Goal: Information Seeking & Learning: Learn about a topic

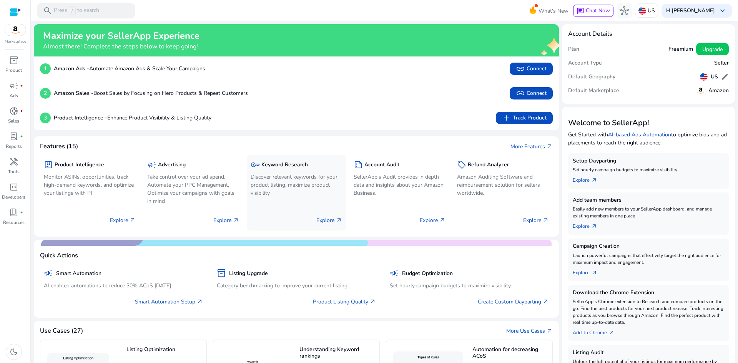
click at [286, 169] on div "key Keyword Research" at bounding box center [297, 164] width 92 height 11
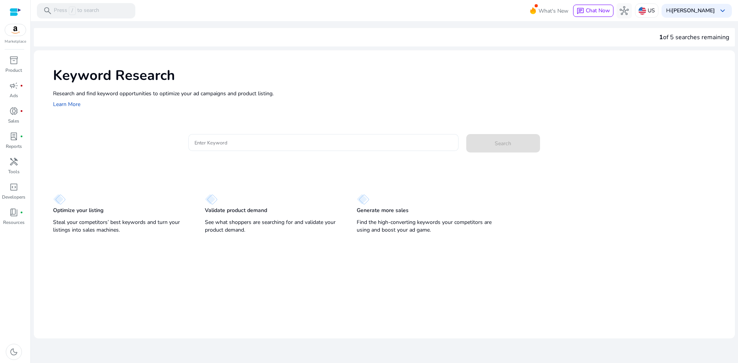
click at [219, 141] on input "Enter Keyword" at bounding box center [324, 142] width 258 height 8
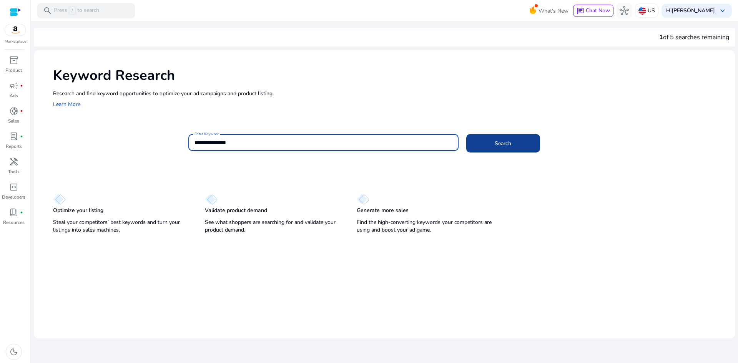
type input "**********"
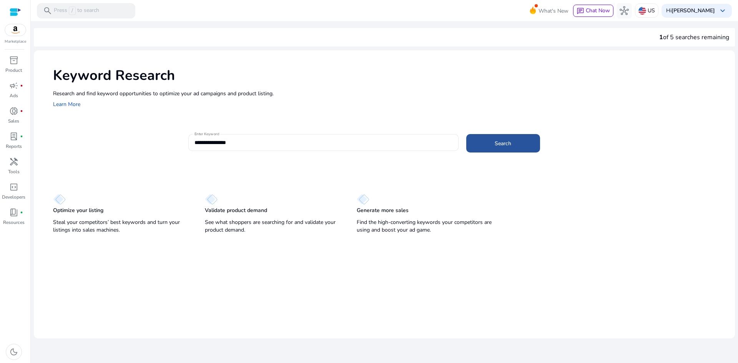
click at [507, 143] on span "Search" at bounding box center [503, 144] width 17 height 8
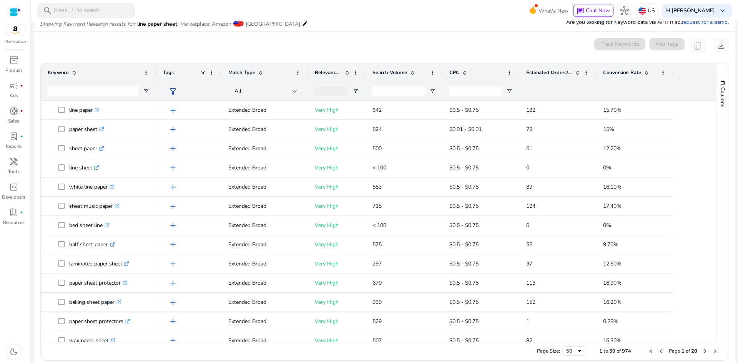
click at [578, 71] on span at bounding box center [578, 73] width 6 height 6
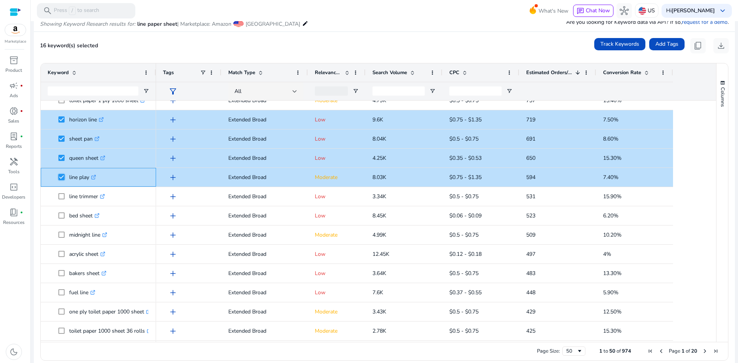
scroll to position [345, 0]
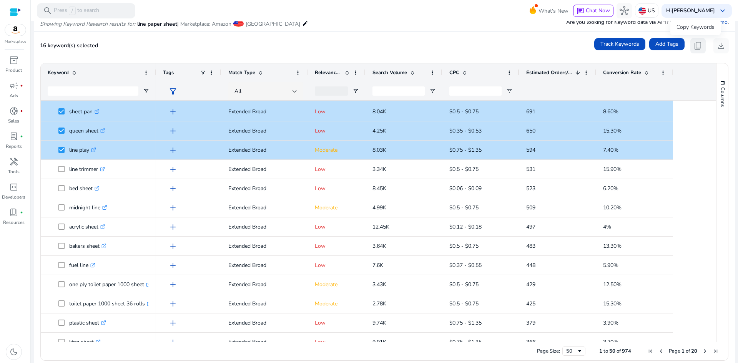
click at [695, 44] on span "content_copy" at bounding box center [698, 45] width 9 height 9
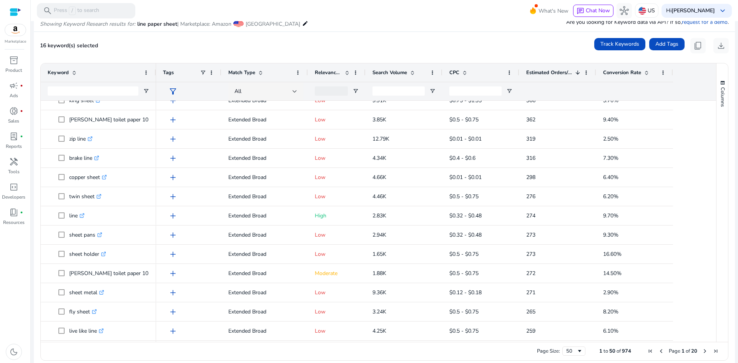
scroll to position [0, 0]
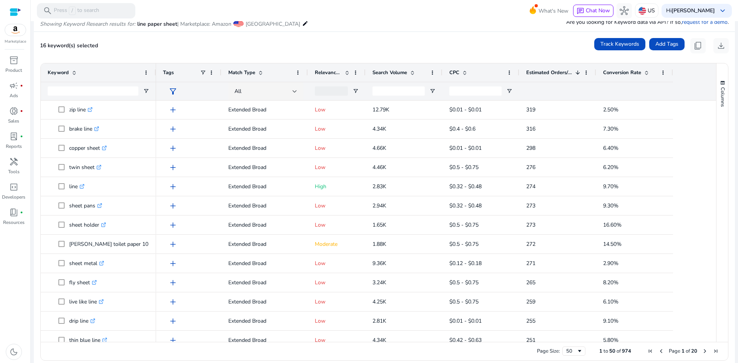
drag, startPoint x: 715, startPoint y: 285, endPoint x: 716, endPoint y: 321, distance: 35.8
click at [717, 321] on div "Columns" at bounding box center [723, 202] width 12 height 279
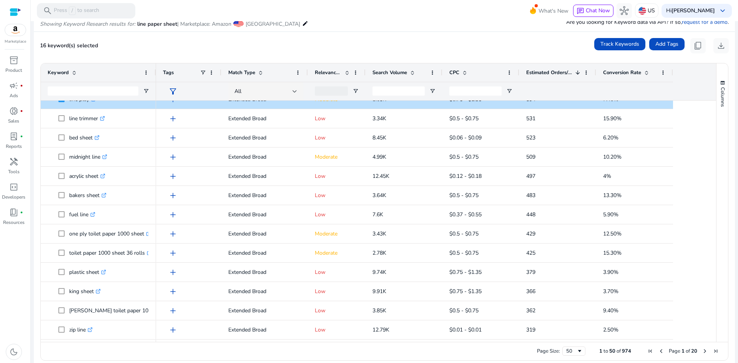
drag, startPoint x: 713, startPoint y: 239, endPoint x: 707, endPoint y: 215, distance: 25.2
click at [707, 215] on div "Keyword Tags Match Type 1" at bounding box center [385, 202] width 688 height 279
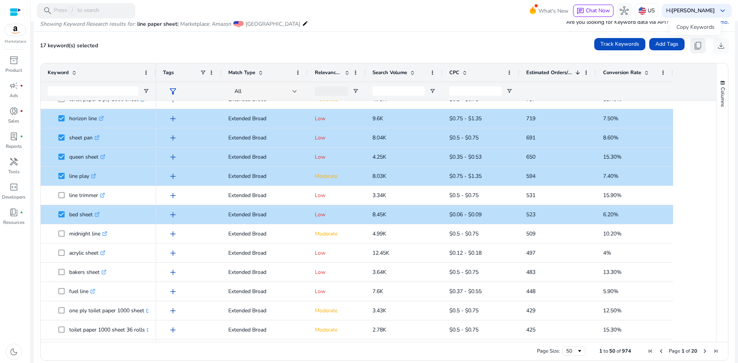
click at [695, 48] on span "content_copy" at bounding box center [698, 45] width 9 height 9
click at [696, 46] on span "content_copy" at bounding box center [698, 45] width 9 height 9
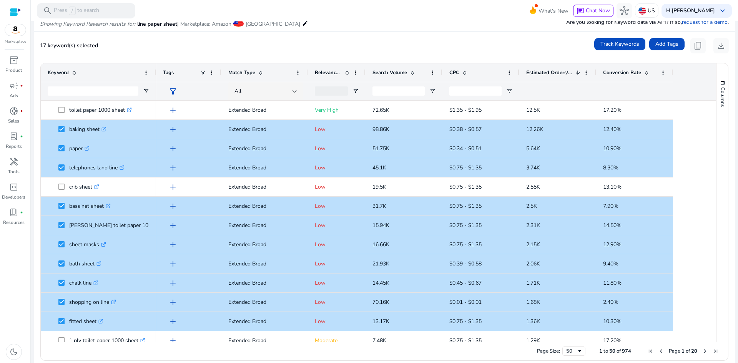
click at [16, 8] on div at bounding box center [16, 12] width 12 height 9
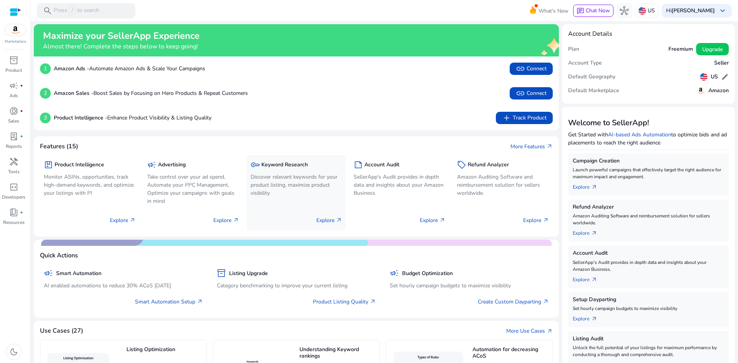
click at [270, 177] on p "Discover relevant keywords for your product listing, maximize product visibility" at bounding box center [297, 185] width 92 height 24
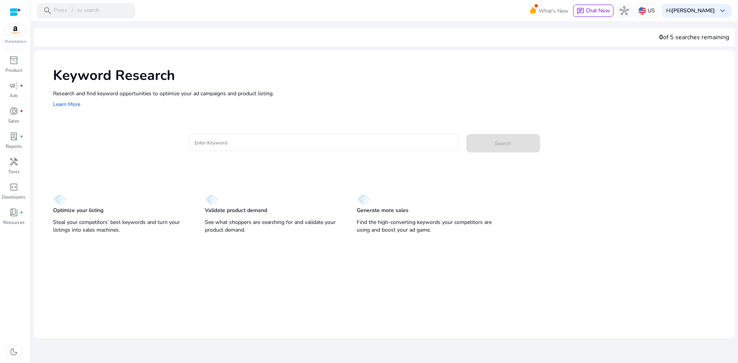
click at [372, 212] on p "Generate more sales" at bounding box center [383, 211] width 52 height 8
click at [363, 199] on img at bounding box center [363, 199] width 13 height 11
click at [65, 206] on div "Optimize your listing Steal your competitors’ best keywords and turn your listi…" at bounding box center [121, 215] width 137 height 42
click at [13, 108] on span "donut_small" at bounding box center [13, 111] width 9 height 9
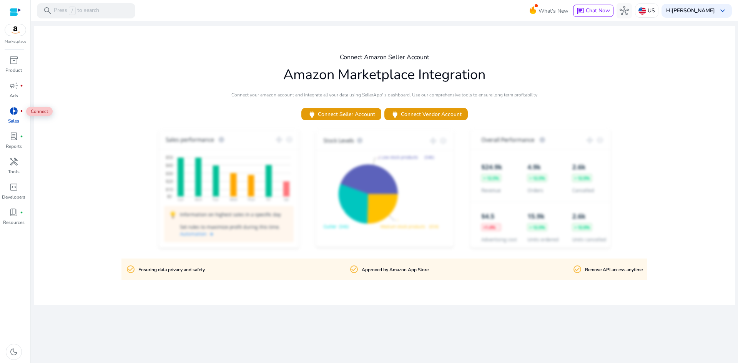
click at [13, 108] on span "donut_small" at bounding box center [13, 111] width 9 height 9
click at [344, 115] on span "power Connect Seller Account" at bounding box center [342, 114] width 68 height 9
click at [13, 141] on span "lab_profile" at bounding box center [13, 136] width 9 height 9
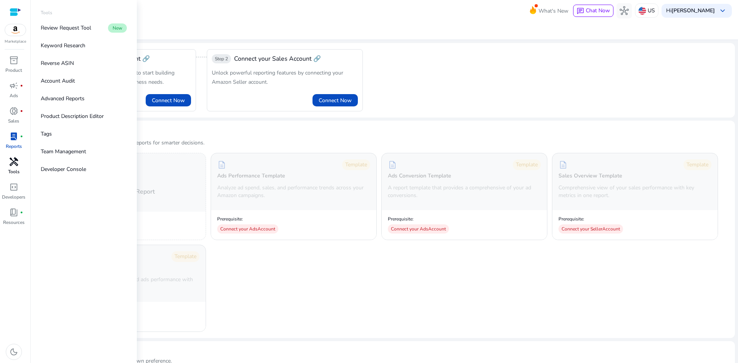
click at [14, 168] on p "Tools" at bounding box center [14, 171] width 12 height 7
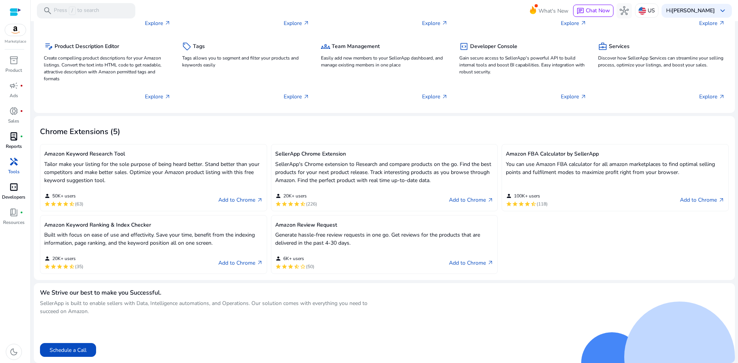
click at [13, 190] on span "code_blocks" at bounding box center [13, 187] width 9 height 9
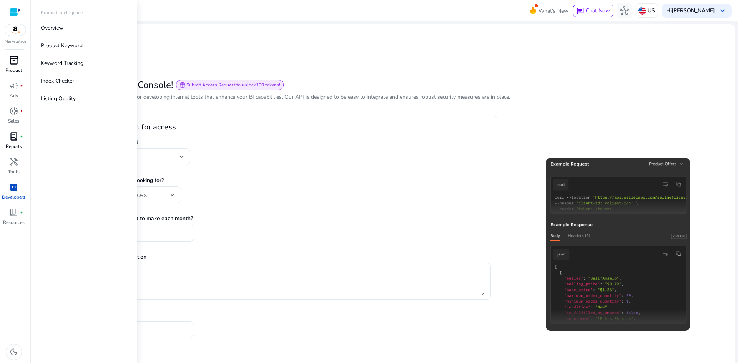
click at [12, 65] on span "inventory_2" at bounding box center [13, 60] width 9 height 9
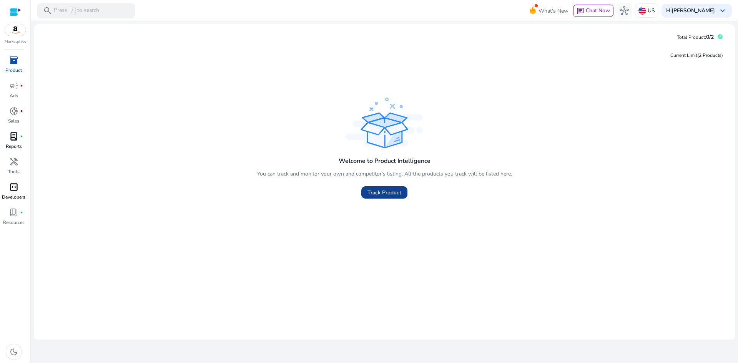
click at [386, 193] on span "Track Product" at bounding box center [385, 193] width 34 height 8
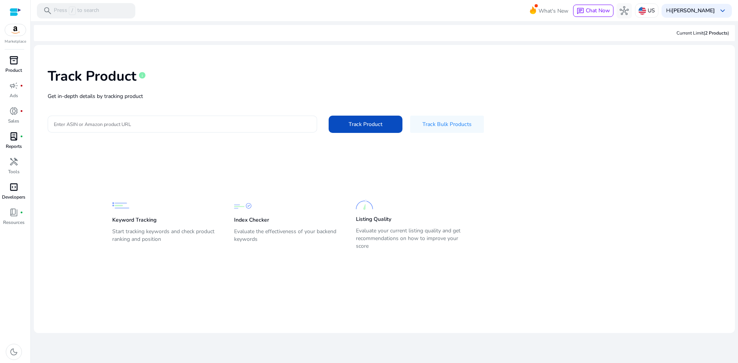
click at [169, 127] on input "Enter ASIN or Amazon product URL" at bounding box center [182, 124] width 257 height 8
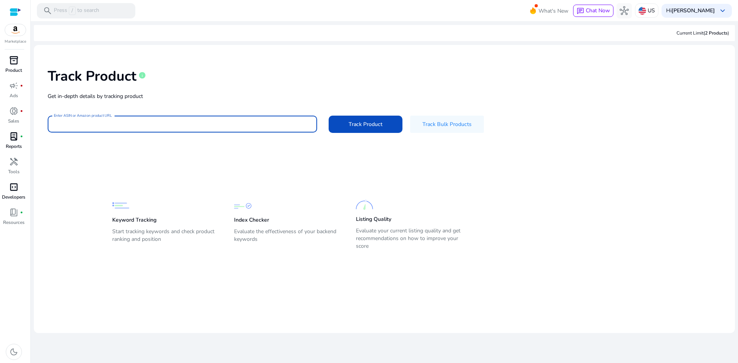
paste input "**********"
type input "**********"
click at [363, 126] on span "Track Product" at bounding box center [366, 124] width 34 height 8
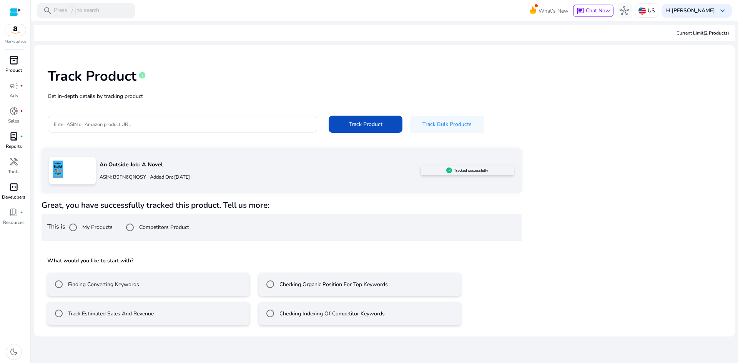
click at [119, 287] on label "Finding Converting Keywords" at bounding box center [103, 285] width 73 height 8
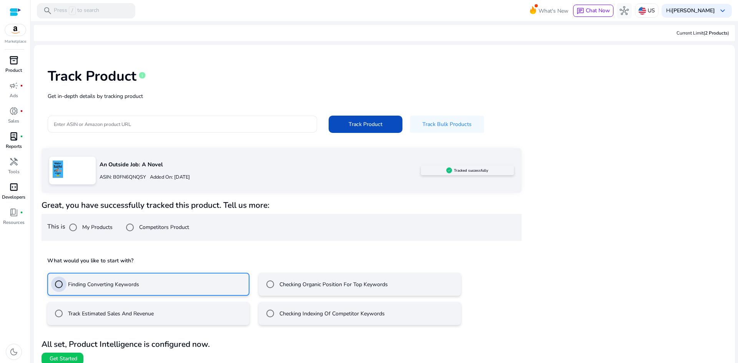
scroll to position [8, 0]
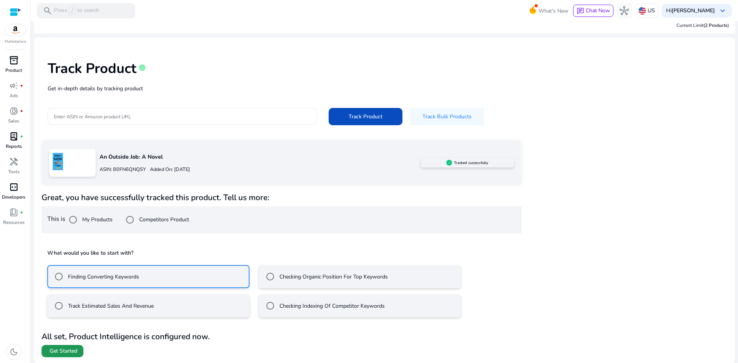
click at [69, 350] on span "Get Started" at bounding box center [64, 352] width 28 height 8
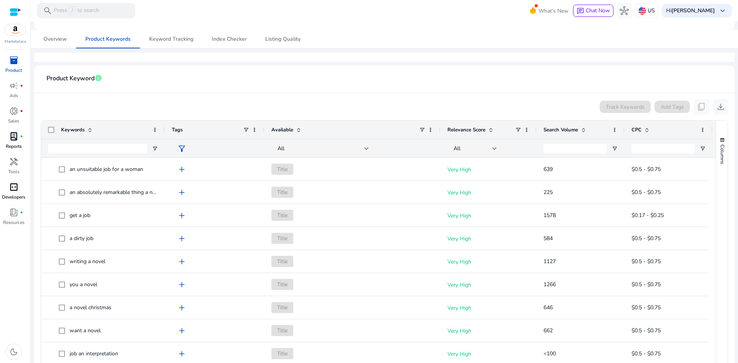
scroll to position [83, 0]
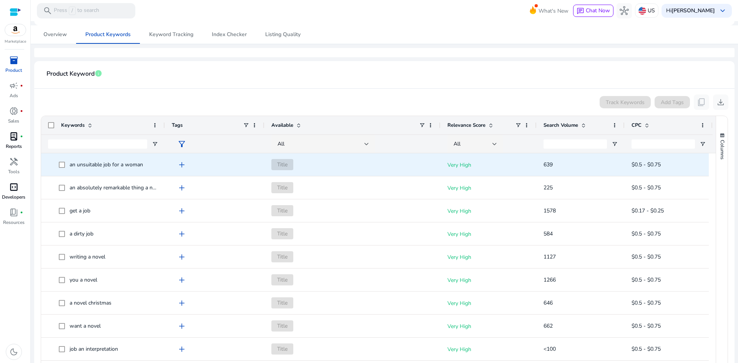
click at [62, 168] on span at bounding box center [64, 165] width 11 height 16
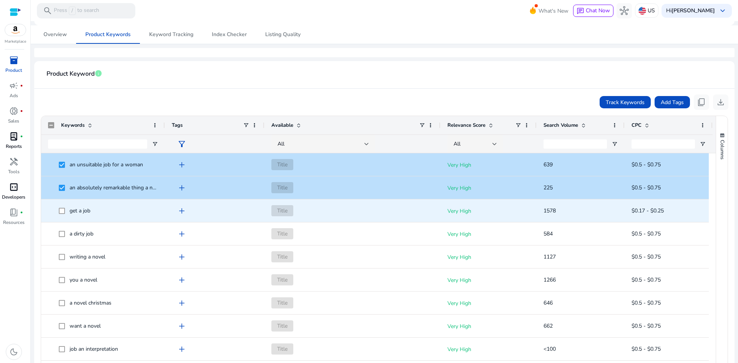
click at [58, 213] on span "get a job" at bounding box center [103, 211] width 110 height 16
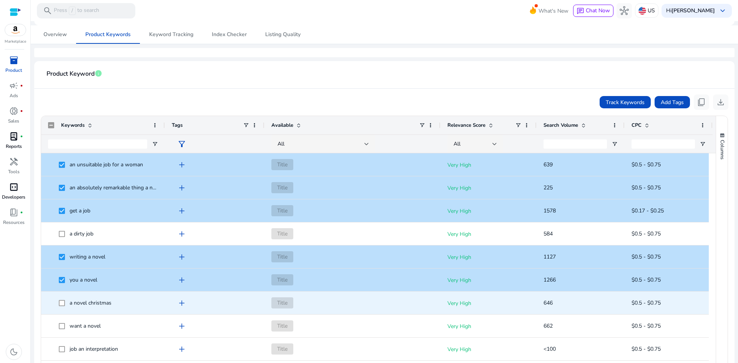
click at [63, 299] on span at bounding box center [64, 303] width 11 height 16
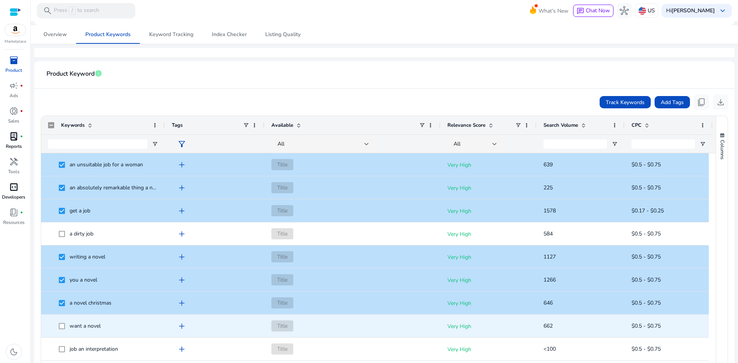
click at [70, 323] on span "want a novel" at bounding box center [85, 326] width 31 height 7
click at [66, 327] on span at bounding box center [64, 326] width 11 height 16
click at [68, 326] on span at bounding box center [64, 326] width 11 height 16
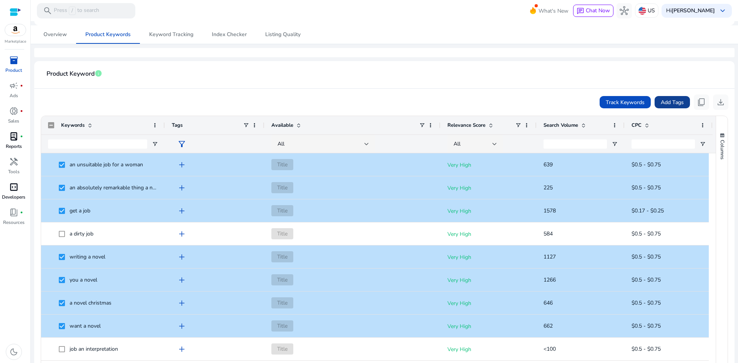
click at [670, 103] on span "Add Tags" at bounding box center [672, 102] width 23 height 8
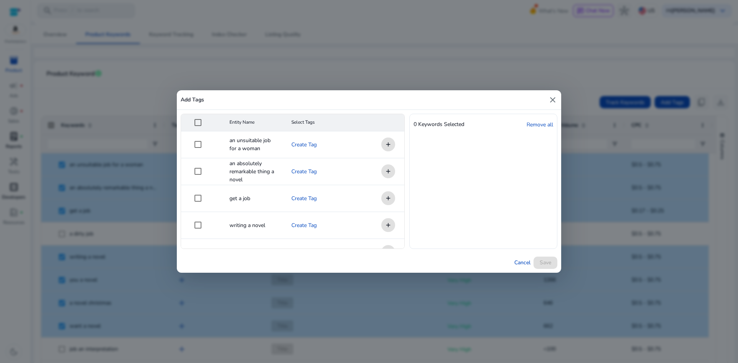
click at [387, 145] on mat-cell "add" at bounding box center [385, 145] width 38 height 27
click at [200, 190] on div at bounding box center [198, 198] width 18 height 18
click at [387, 144] on mat-cell "add" at bounding box center [385, 145] width 38 height 27
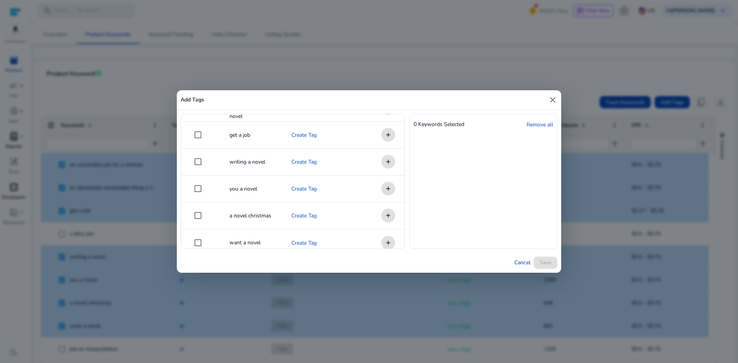
scroll to position [71, 0]
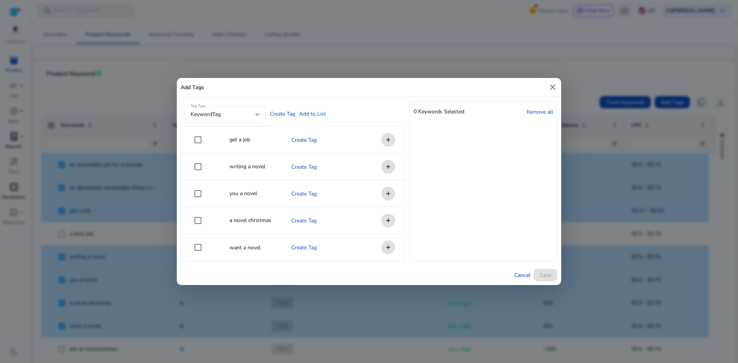
click at [387, 146] on mat-cell "add" at bounding box center [385, 140] width 38 height 27
click at [385, 140] on mat-cell "add" at bounding box center [385, 140] width 38 height 27
click at [552, 88] on mat-icon "close" at bounding box center [552, 87] width 9 height 9
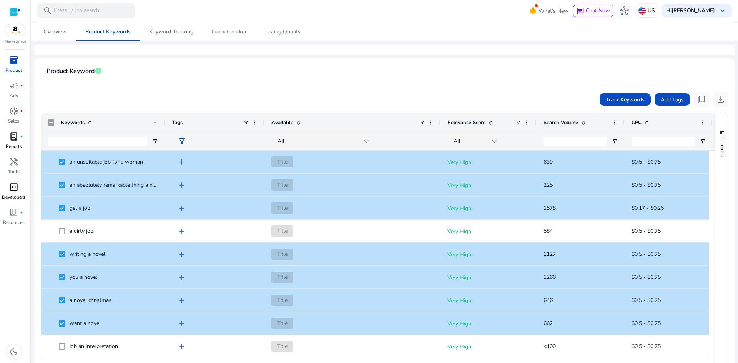
scroll to position [69, 0]
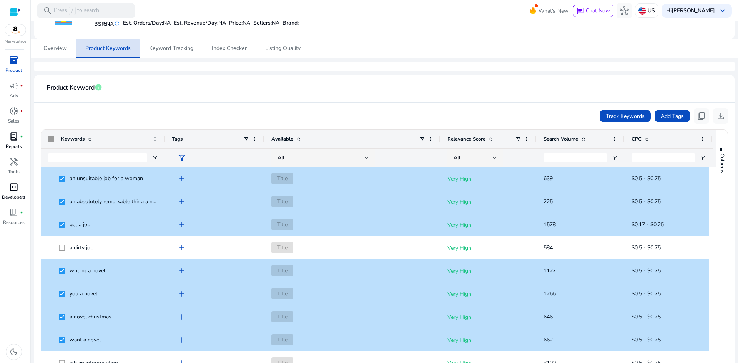
click at [105, 57] on span "Product Keywords" at bounding box center [107, 48] width 45 height 18
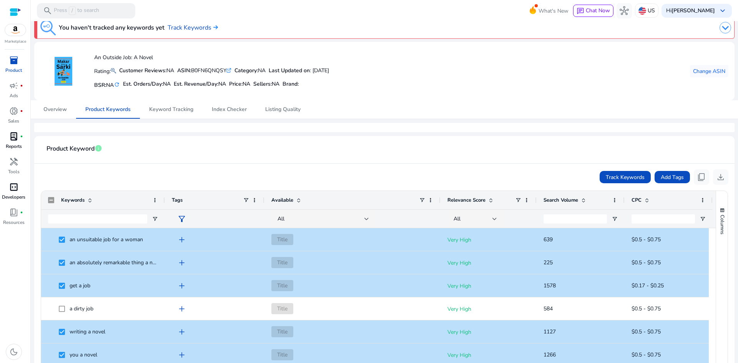
scroll to position [0, 0]
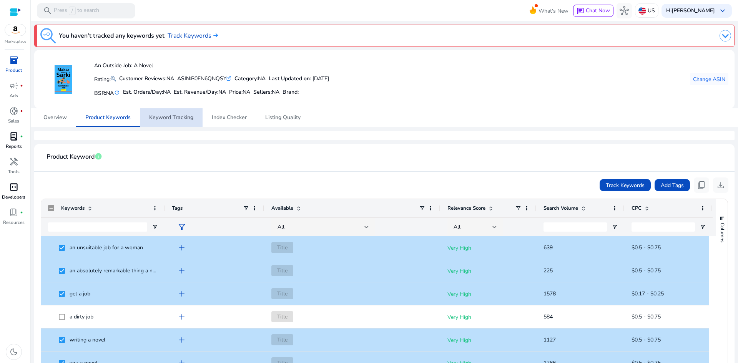
click at [175, 117] on span "Keyword Tracking" at bounding box center [171, 117] width 44 height 5
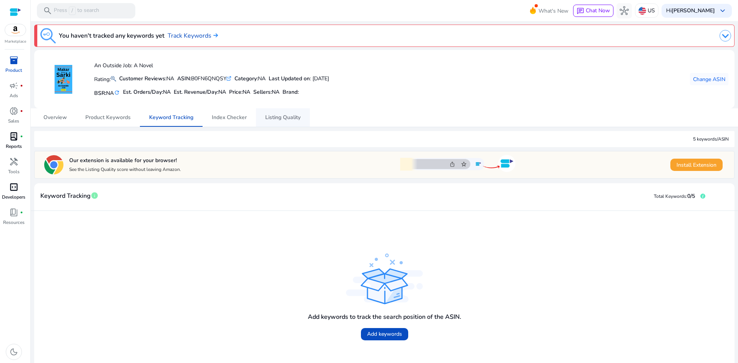
click at [283, 119] on span "Listing Quality" at bounding box center [282, 117] width 35 height 5
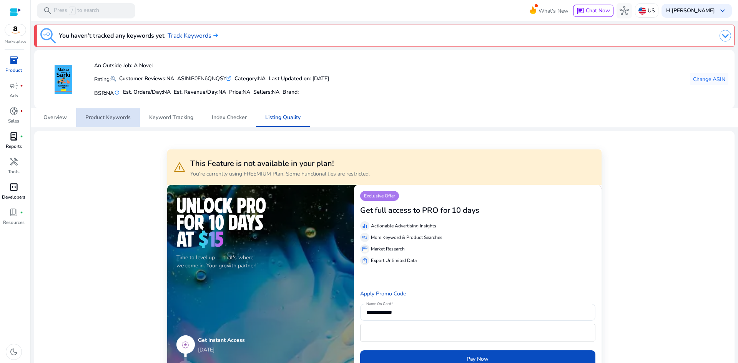
click at [117, 122] on span "Product Keywords" at bounding box center [107, 117] width 45 height 18
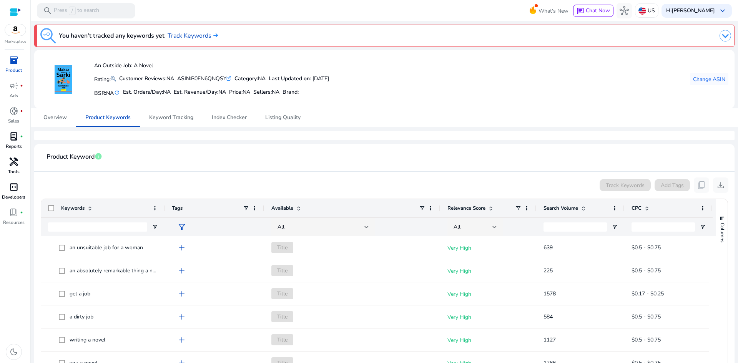
click at [17, 166] on span "handyman" at bounding box center [13, 161] width 9 height 9
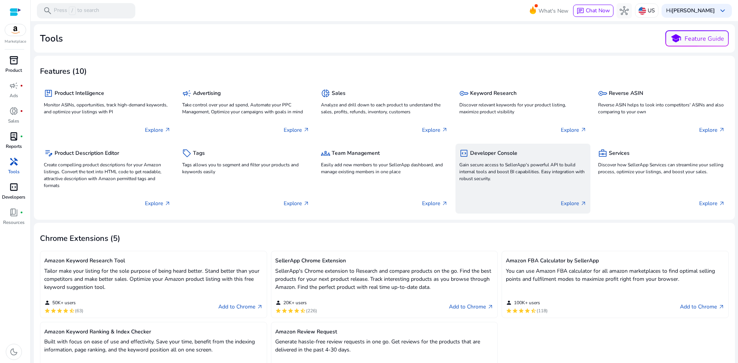
click at [521, 164] on p "Gain secure access to SellerApp's powerful API to build internal tools and boos…" at bounding box center [523, 172] width 127 height 21
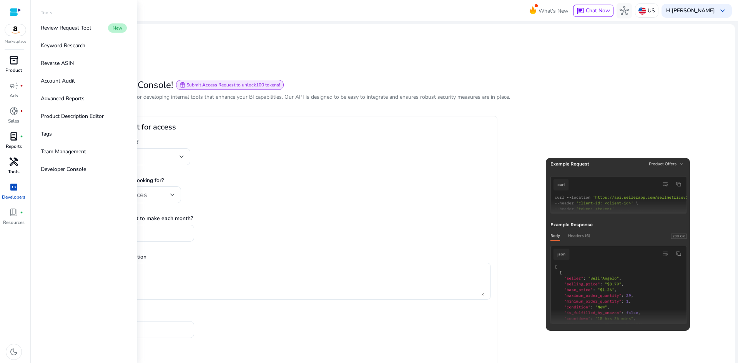
click at [17, 166] on span "handyman" at bounding box center [13, 161] width 9 height 9
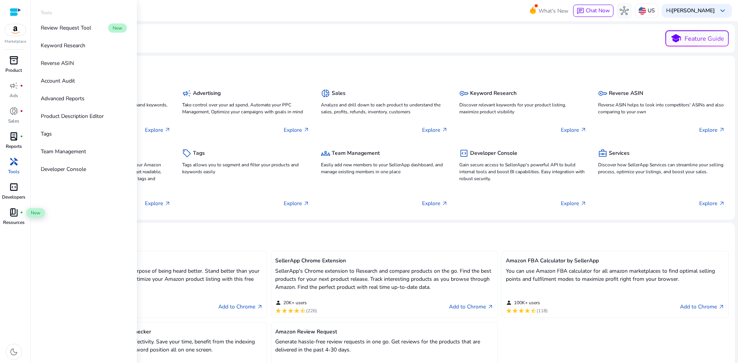
click at [5, 215] on div "book_4 fiber_manual_record" at bounding box center [14, 213] width 22 height 12
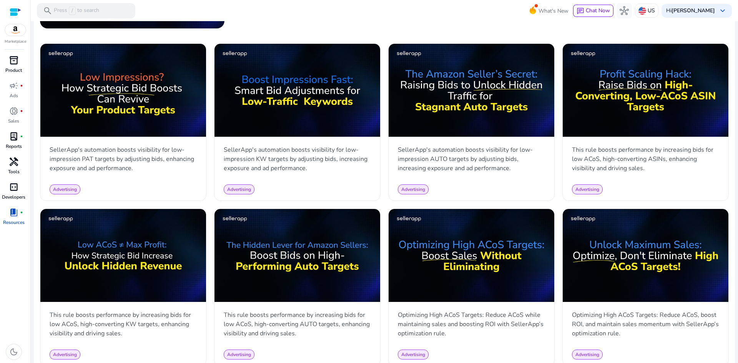
scroll to position [383, 0]
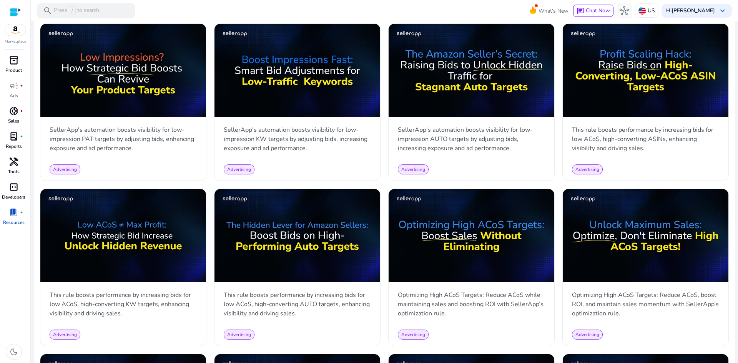
click at [18, 116] on span "donut_small" at bounding box center [13, 111] width 9 height 9
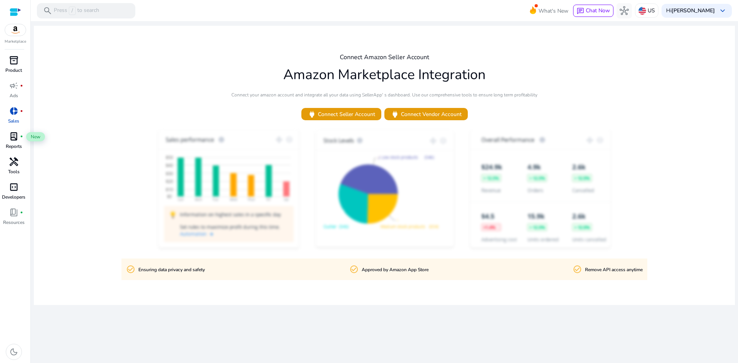
click at [15, 141] on span "lab_profile" at bounding box center [13, 136] width 9 height 9
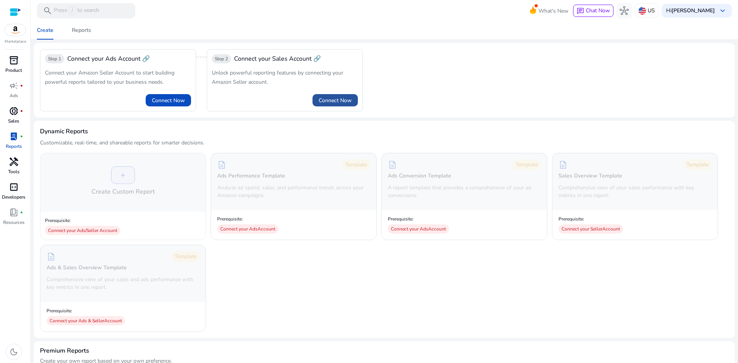
click at [340, 98] on span "Connect Now" at bounding box center [335, 101] width 33 height 8
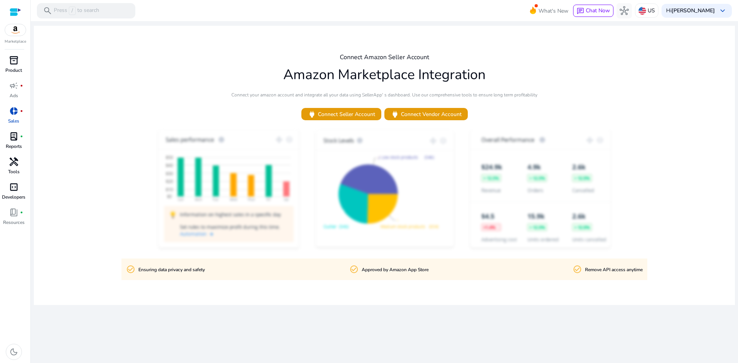
click at [20, 30] on img at bounding box center [15, 30] width 21 height 12
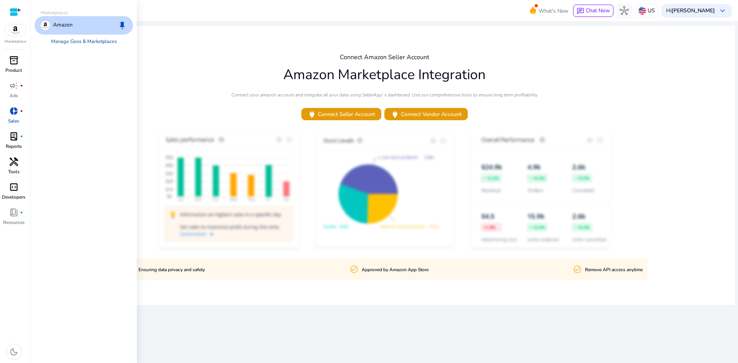
click at [57, 42] on link "Manage Geos & Marketplaces" at bounding box center [84, 42] width 78 height 14
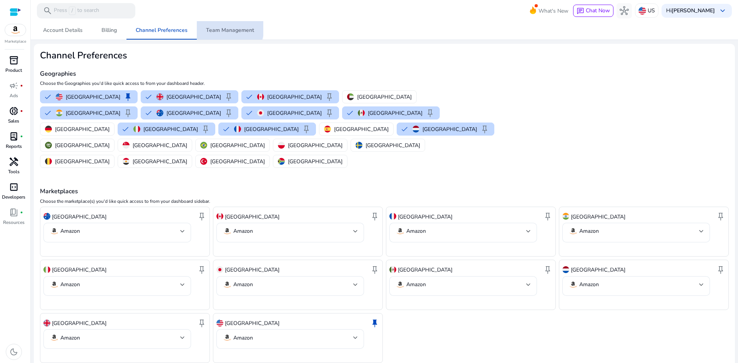
click at [224, 28] on span "Team Management" at bounding box center [230, 30] width 48 height 5
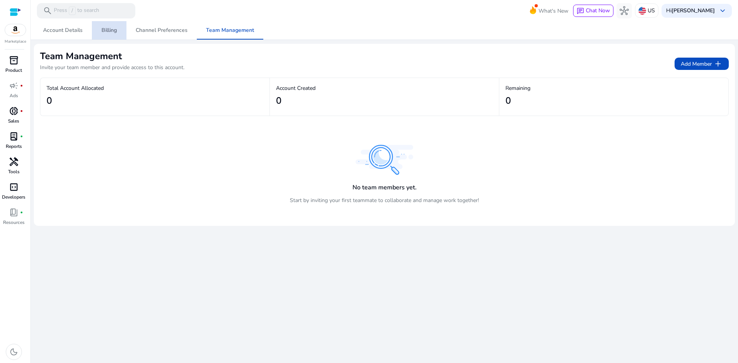
click at [102, 28] on span "Billing" at bounding box center [109, 30] width 15 height 5
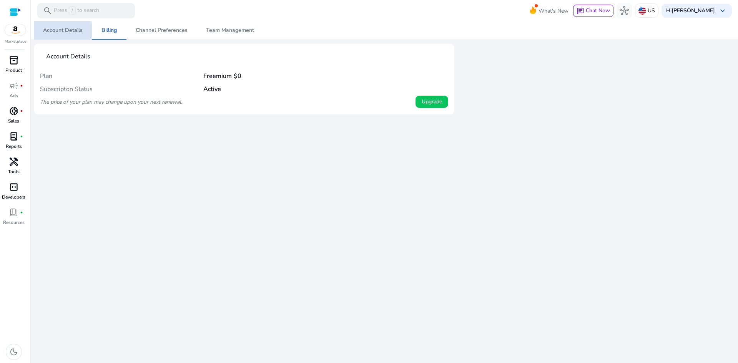
click at [57, 35] on span "Account Details" at bounding box center [63, 30] width 40 height 18
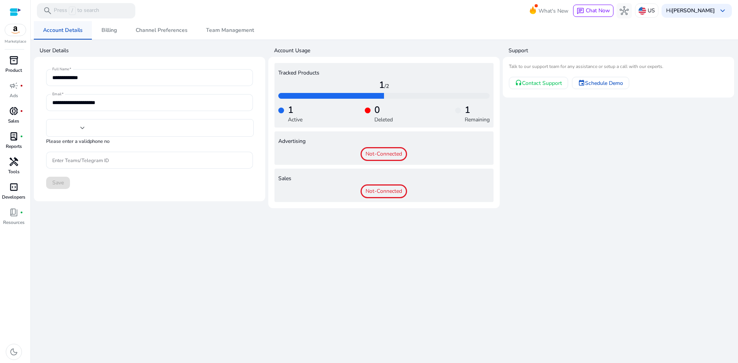
type input "***"
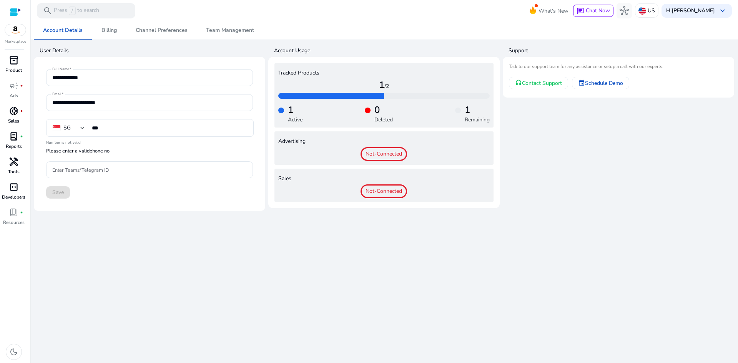
click at [13, 64] on span "inventory_2" at bounding box center [13, 60] width 9 height 9
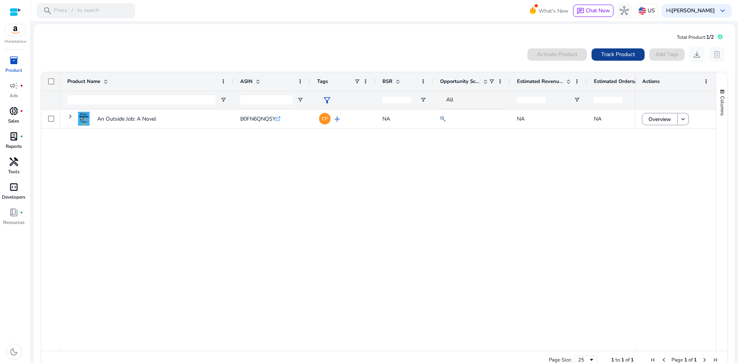
click at [619, 53] on span "Track Product" at bounding box center [619, 54] width 34 height 8
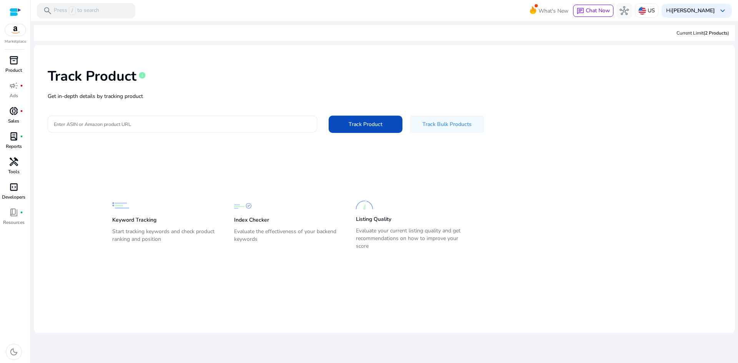
click at [143, 127] on input "Enter ASIN or Amazon product URL" at bounding box center [182, 124] width 257 height 8
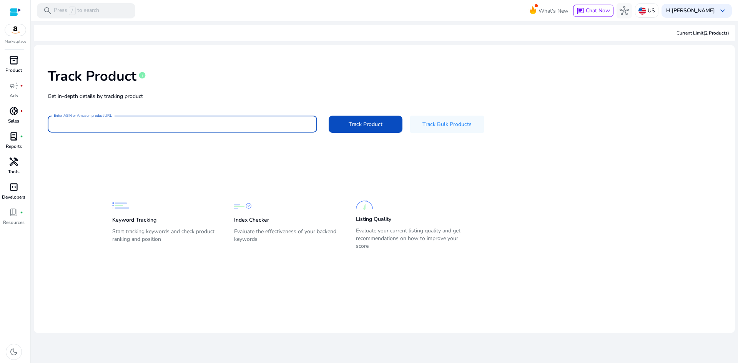
paste input "**********"
click at [143, 127] on input "**********" at bounding box center [182, 124] width 257 height 8
type input "**********"
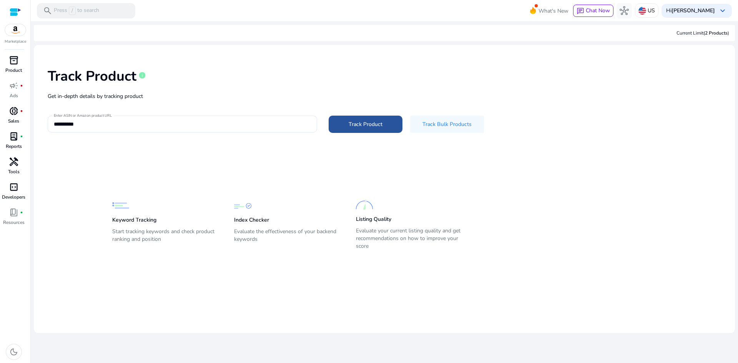
click at [338, 126] on span at bounding box center [366, 124] width 74 height 18
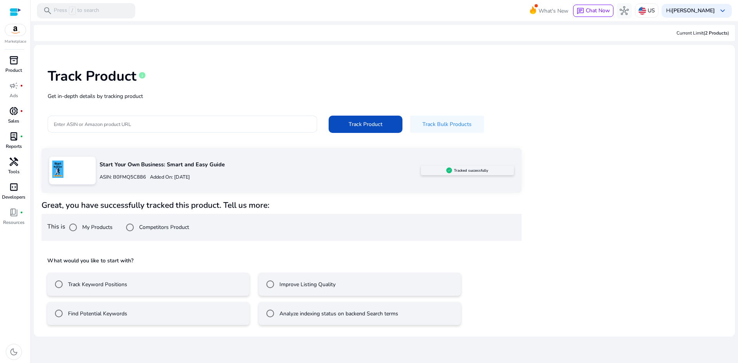
click at [156, 285] on mat-radio-button "Track Keyword Positions" at bounding box center [148, 284] width 202 height 23
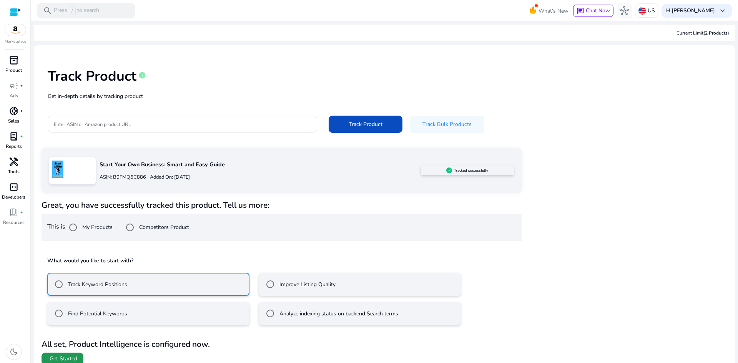
click at [67, 354] on span at bounding box center [63, 359] width 42 height 18
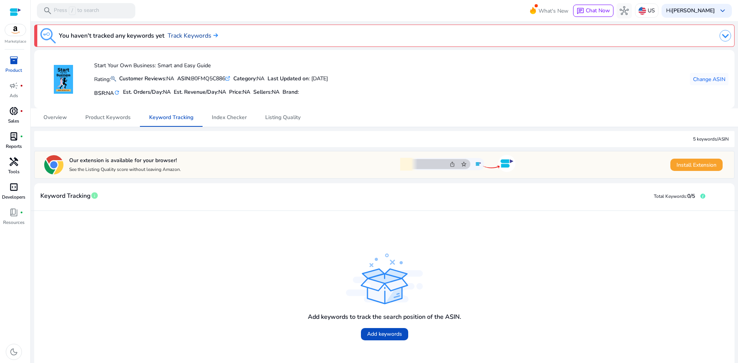
click at [195, 34] on link "Track Keywords" at bounding box center [193, 35] width 50 height 9
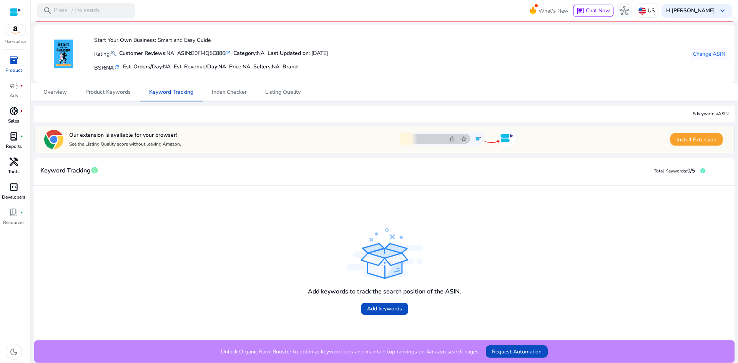
click at [12, 141] on span "lab_profile" at bounding box center [13, 136] width 9 height 9
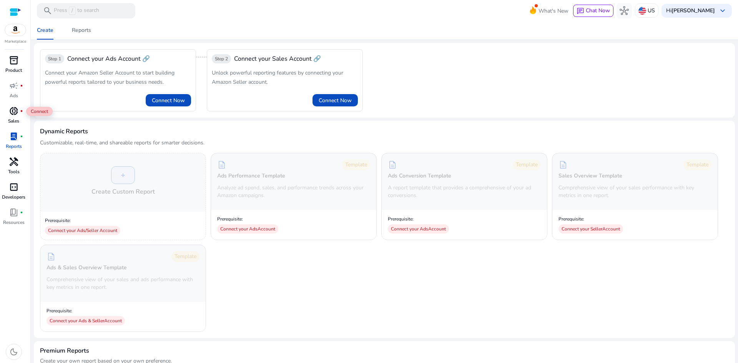
click at [12, 113] on span "donut_small" at bounding box center [13, 111] width 9 height 9
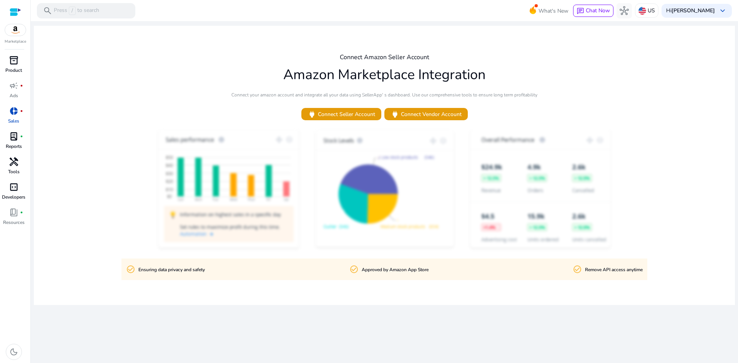
click at [13, 165] on span "handyman" at bounding box center [13, 161] width 9 height 9
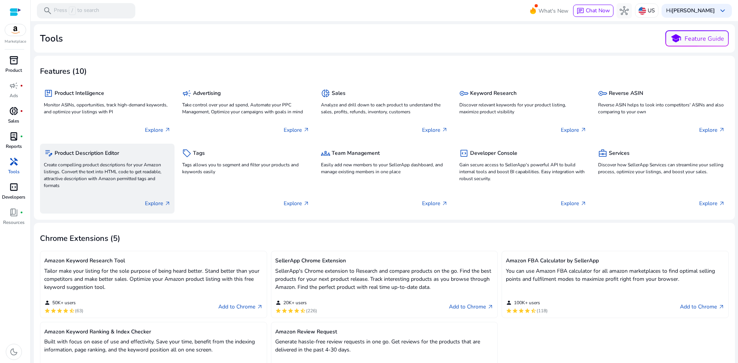
click at [110, 155] on h5 "Product Description Editor" at bounding box center [87, 153] width 65 height 7
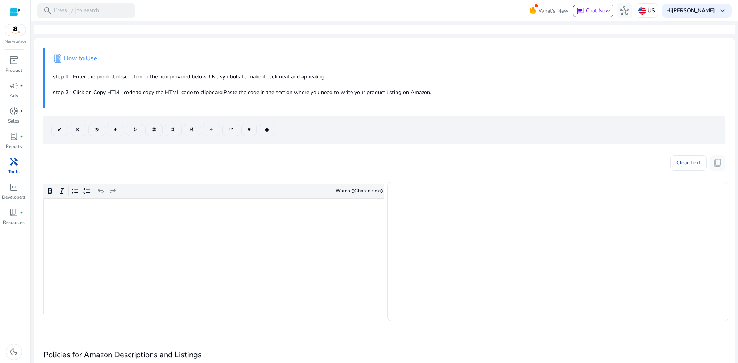
scroll to position [59, 0]
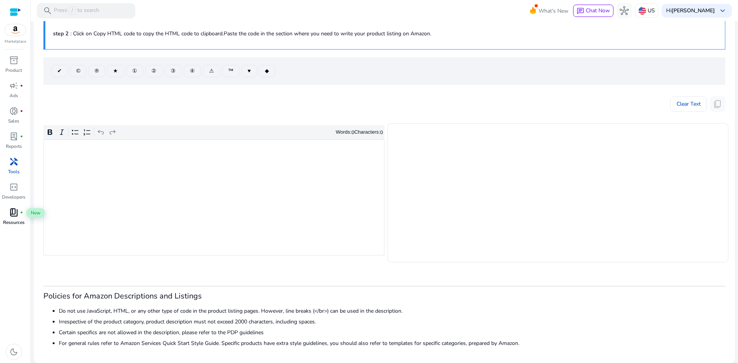
click at [16, 210] on span "book_4" at bounding box center [13, 212] width 9 height 9
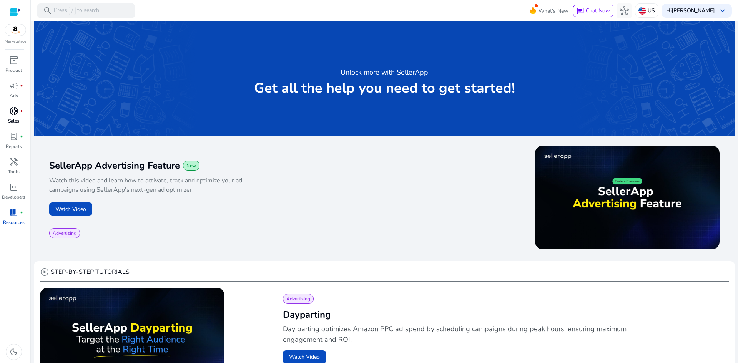
click at [9, 108] on span "donut_small" at bounding box center [13, 111] width 9 height 9
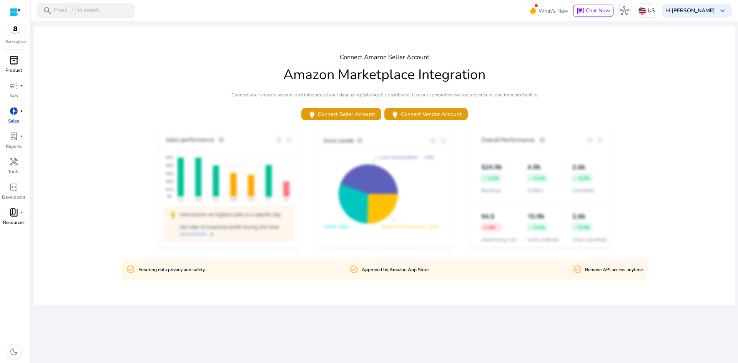
click at [15, 63] on span "inventory_2" at bounding box center [13, 60] width 9 height 9
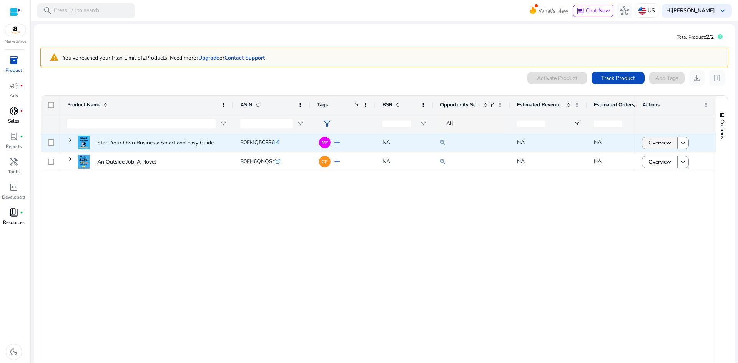
click at [664, 143] on span "Overview" at bounding box center [660, 143] width 23 height 16
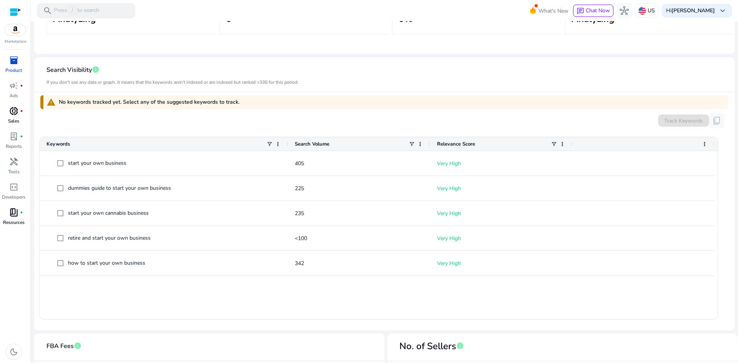
scroll to position [183, 0]
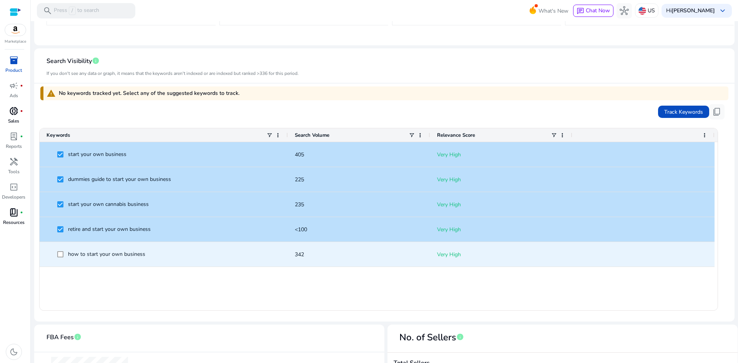
click at [62, 250] on span at bounding box center [62, 255] width 11 height 16
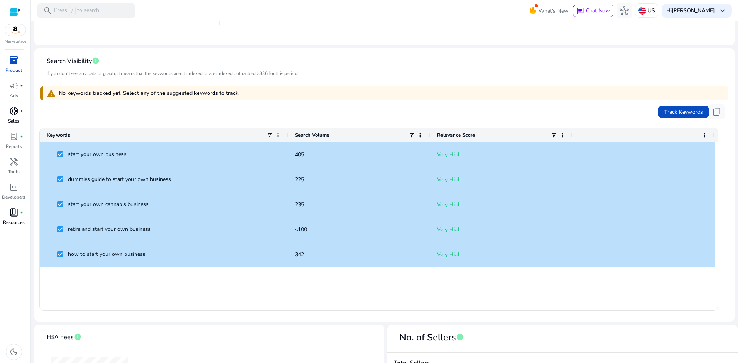
drag, startPoint x: 733, startPoint y: 153, endPoint x: 738, endPoint y: 180, distance: 27.7
click at [738, 180] on mat-sidenav-content "search Press / to search What's New chat Chat Now hub US Hi Uddhav Ramtel keybo…" at bounding box center [385, 181] width 708 height 363
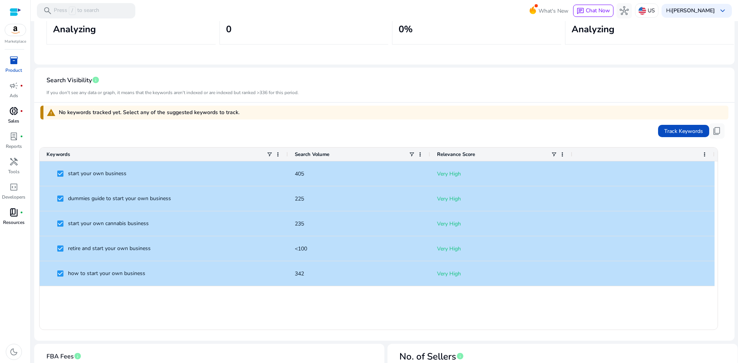
scroll to position [143, 0]
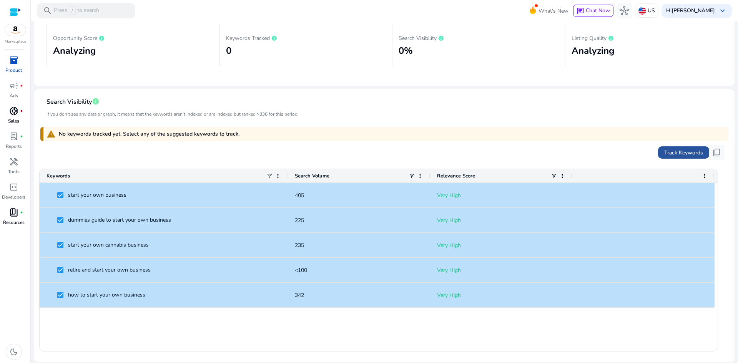
click at [674, 149] on span "Track Keywords" at bounding box center [684, 153] width 39 height 8
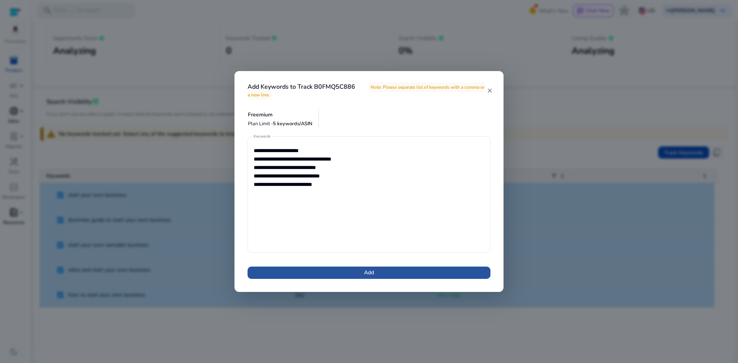
click at [380, 275] on span at bounding box center [369, 273] width 243 height 18
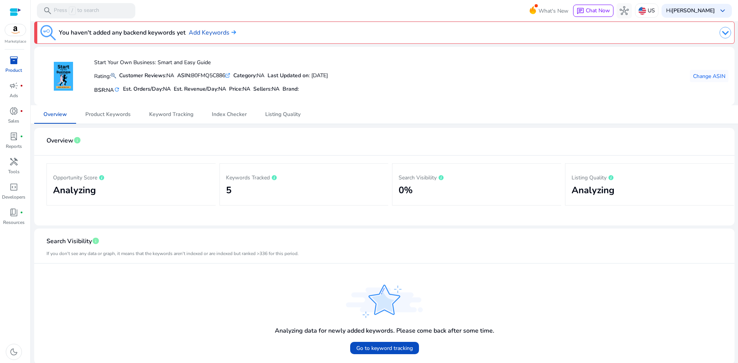
scroll to position [2, 0]
click at [105, 113] on span "Product Keywords" at bounding box center [107, 115] width 45 height 5
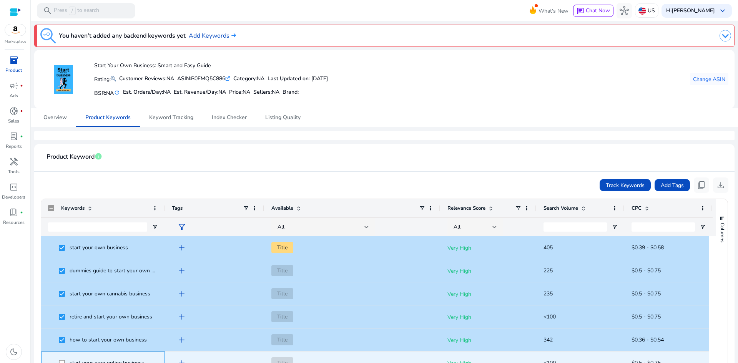
click at [62, 359] on span at bounding box center [64, 363] width 11 height 16
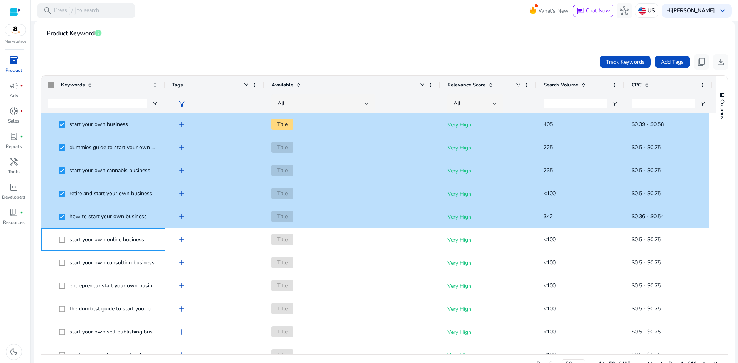
scroll to position [134, 0]
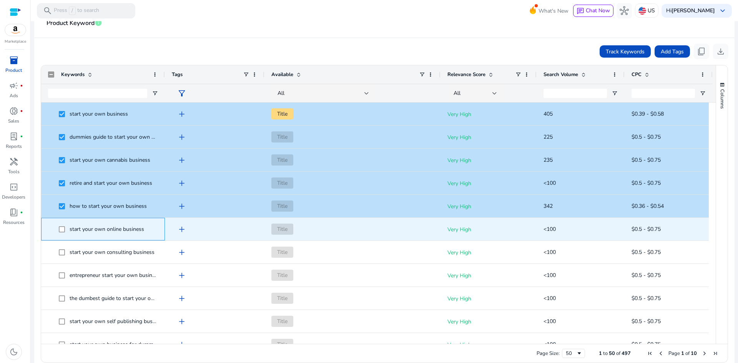
click at [74, 229] on span "start your own online business" at bounding box center [107, 229] width 75 height 7
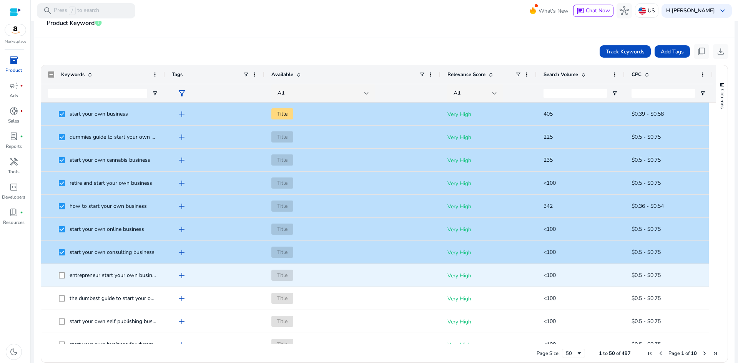
click at [60, 272] on span at bounding box center [64, 276] width 11 height 16
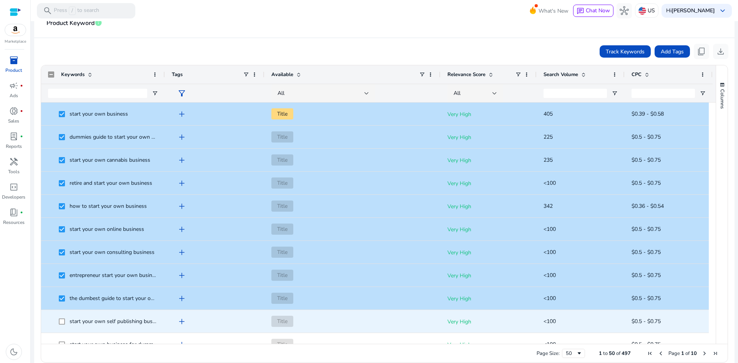
click at [60, 325] on span at bounding box center [64, 322] width 11 height 16
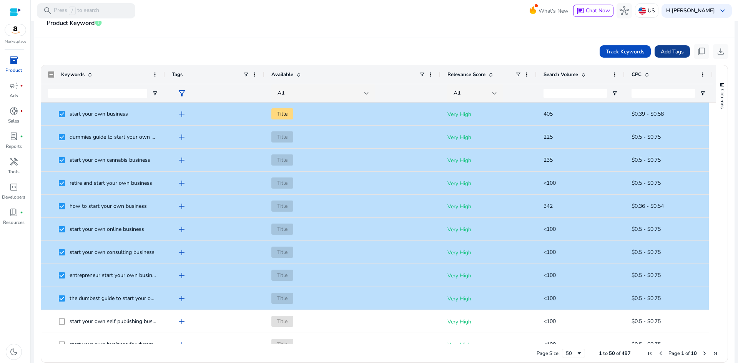
click at [662, 53] on span "Add Tags" at bounding box center [672, 52] width 23 height 8
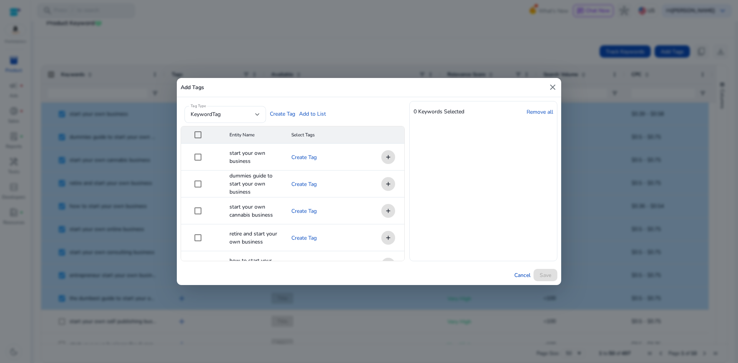
click at [387, 157] on mat-cell "add" at bounding box center [385, 157] width 38 height 27
click at [552, 87] on mat-icon "close" at bounding box center [552, 87] width 9 height 9
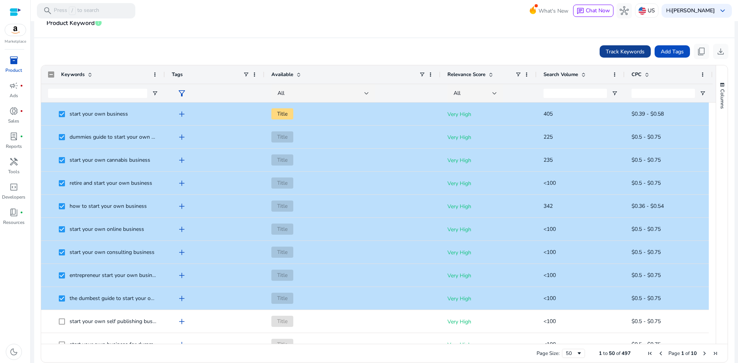
click at [612, 53] on span "Track Keywords" at bounding box center [625, 52] width 39 height 8
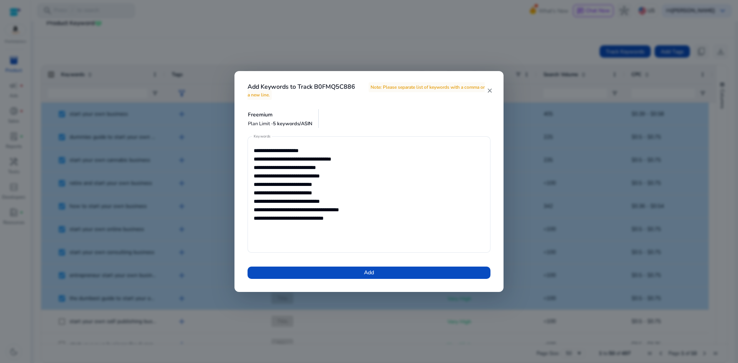
click at [489, 92] on mat-icon "close" at bounding box center [490, 90] width 6 height 7
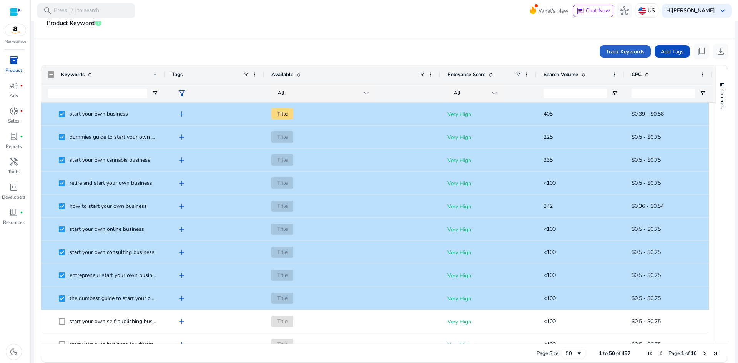
click at [13, 61] on span "inventory_2" at bounding box center [13, 60] width 9 height 9
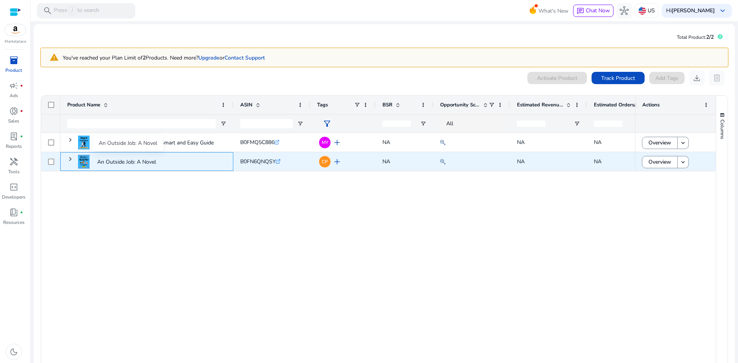
click at [130, 162] on p "An Outside Job: A Novel" at bounding box center [127, 162] width 61 height 16
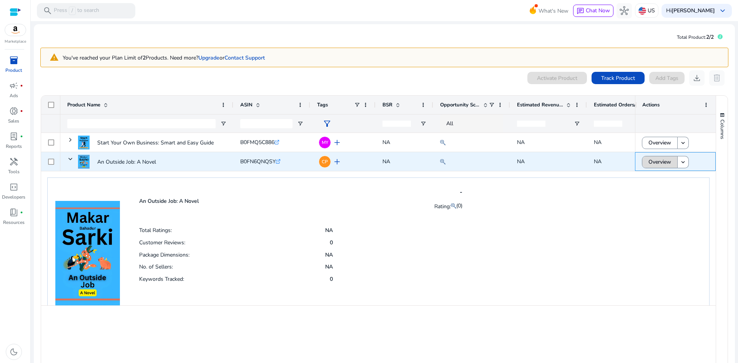
click at [659, 162] on span "Overview" at bounding box center [660, 162] width 23 height 16
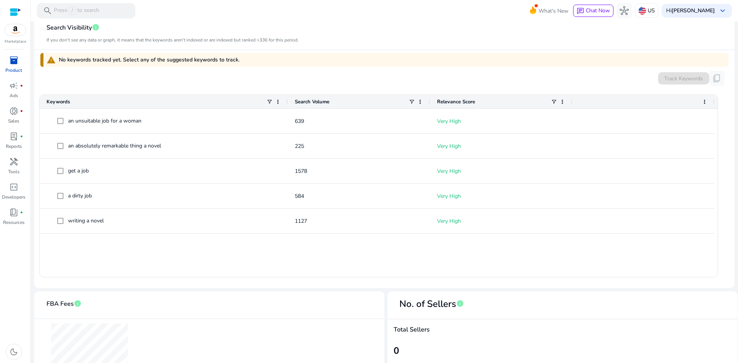
scroll to position [218, 0]
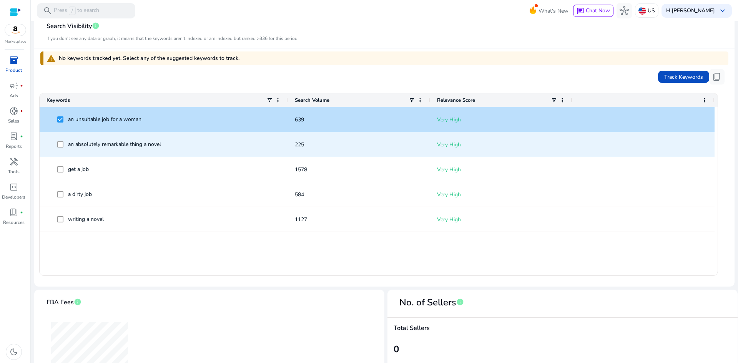
click at [60, 149] on span at bounding box center [62, 145] width 11 height 16
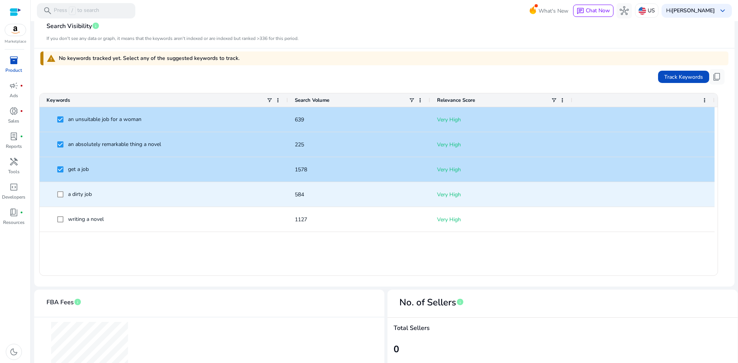
click at [57, 194] on span "a dirty job" at bounding box center [164, 195] width 235 height 16
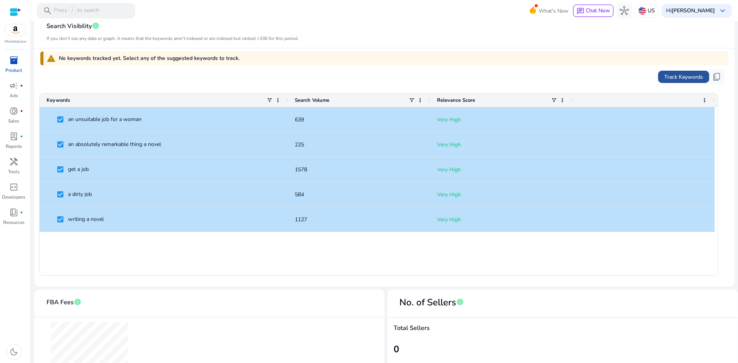
click at [669, 79] on span "Track Keywords" at bounding box center [684, 77] width 39 height 8
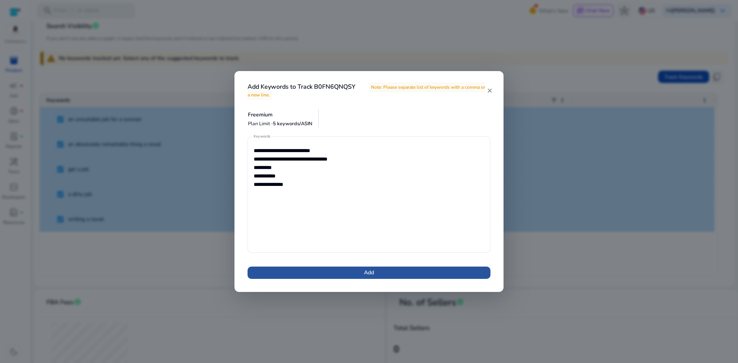
click at [377, 270] on span at bounding box center [369, 273] width 243 height 18
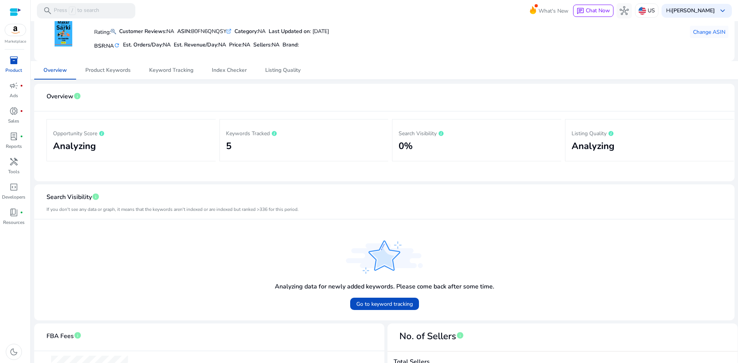
scroll to position [0, 0]
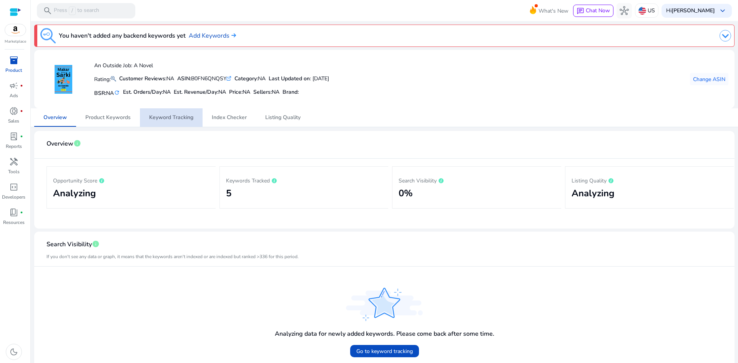
click at [184, 119] on span "Keyword Tracking" at bounding box center [171, 117] width 44 height 5
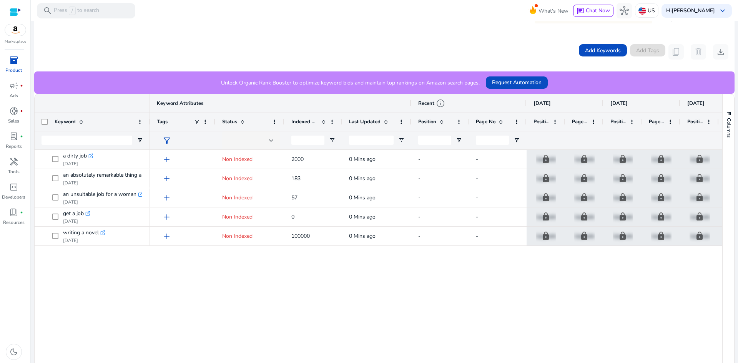
scroll to position [179, 0]
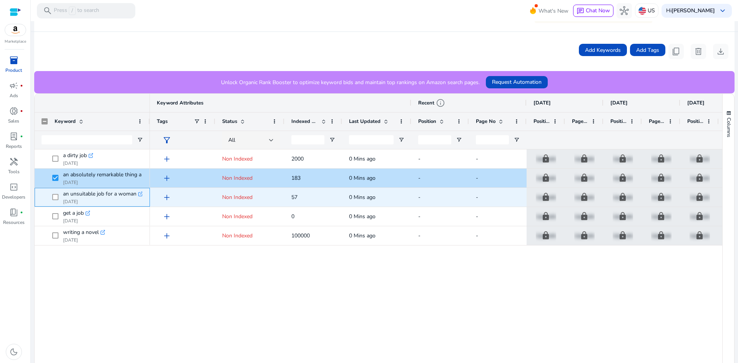
click at [52, 192] on span at bounding box center [57, 198] width 11 height 16
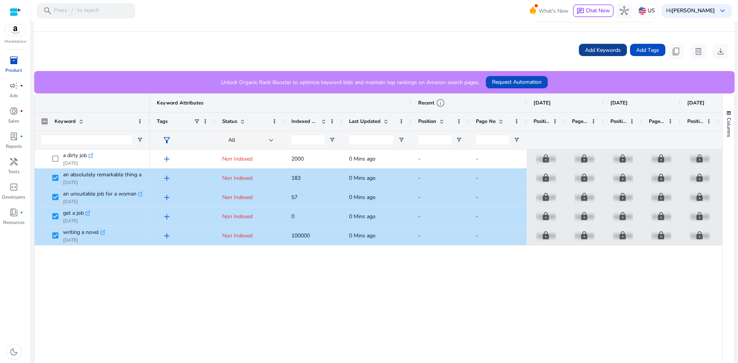
click at [603, 48] on span "Add Keywords" at bounding box center [603, 50] width 36 height 8
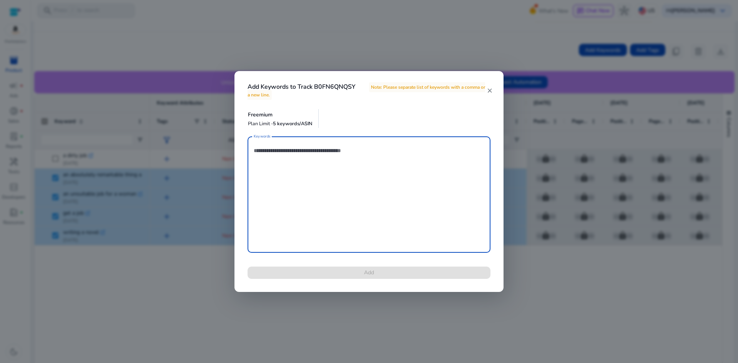
click at [490, 92] on mat-icon "close" at bounding box center [490, 90] width 6 height 7
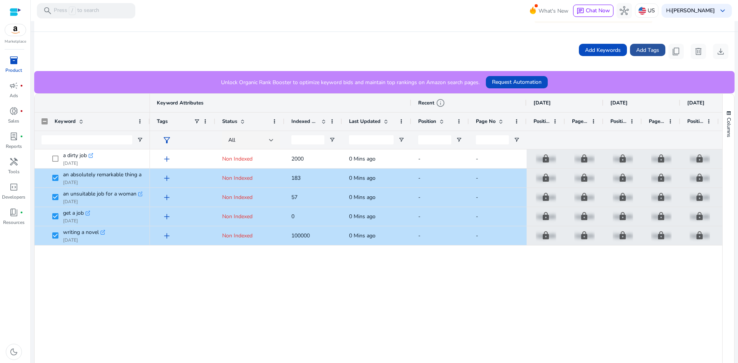
click at [637, 46] on span "Add Tags" at bounding box center [648, 50] width 23 height 8
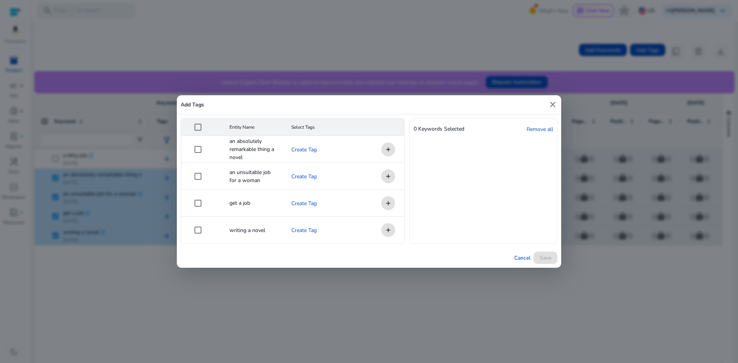
click at [390, 147] on mat-cell "add" at bounding box center [385, 149] width 38 height 27
click at [197, 212] on div at bounding box center [198, 203] width 18 height 18
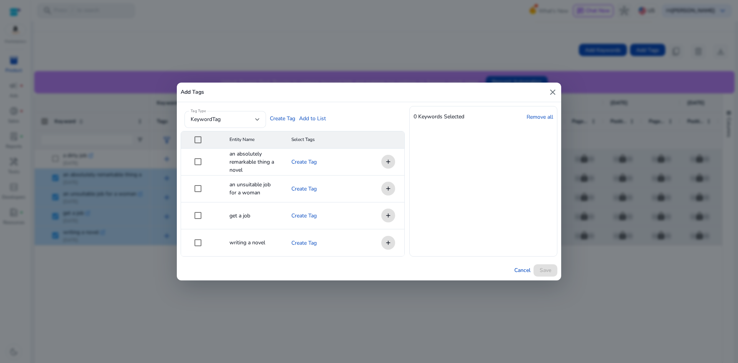
click at [552, 265] on div "Cancel Save" at bounding box center [369, 271] width 385 height 20
click at [387, 160] on mat-cell "add" at bounding box center [385, 162] width 38 height 27
click at [549, 88] on mat-icon "close" at bounding box center [552, 92] width 9 height 9
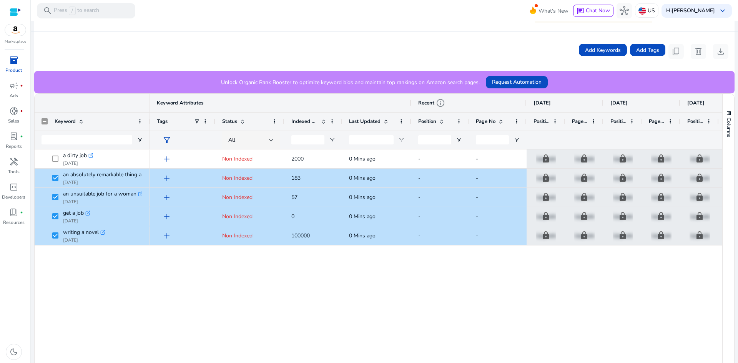
click at [17, 17] on div at bounding box center [16, 12] width 12 height 12
click at [11, 13] on div at bounding box center [16, 12] width 12 height 9
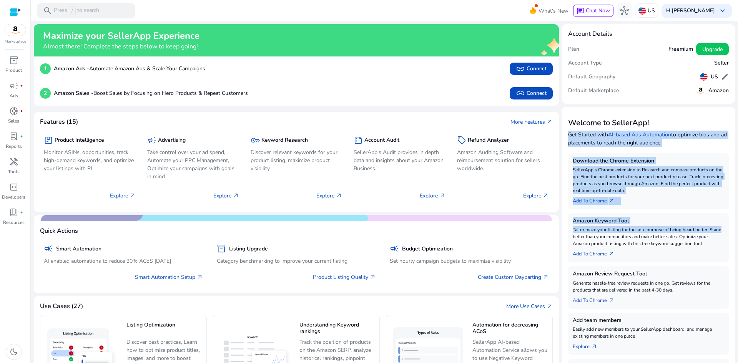
drag, startPoint x: 734, startPoint y: 119, endPoint x: 736, endPoint y: 226, distance: 106.6
click at [736, 226] on mat-sidenav-content "search Press / to search What's New chat Chat Now hub US Hi Uddhav Ramtel keybo…" at bounding box center [385, 181] width 708 height 363
click at [711, 114] on div "Welcome to SellerApp! Get Started with AI-based Ads Automation to optimize bids…" at bounding box center [648, 133] width 161 height 40
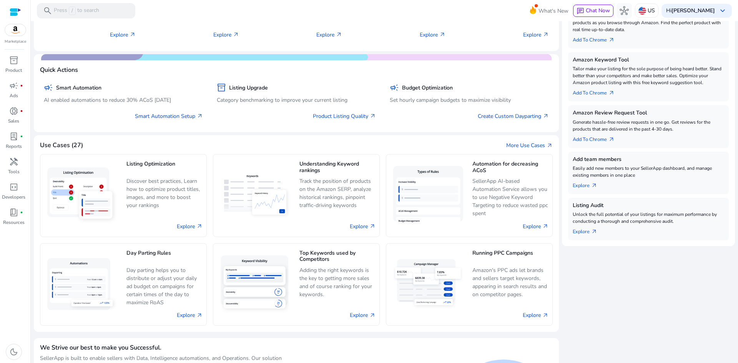
scroll to position [219, 0]
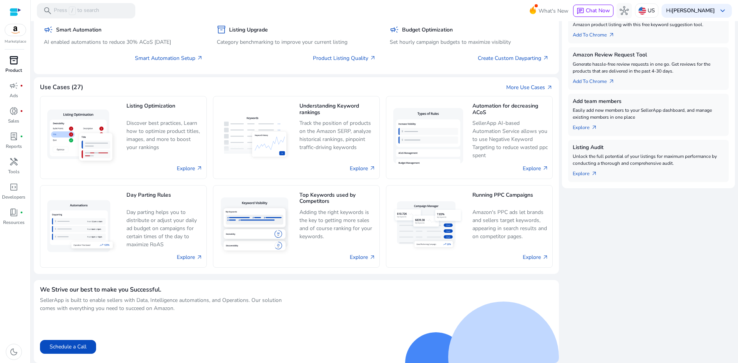
click at [12, 63] on span "inventory_2" at bounding box center [13, 60] width 9 height 9
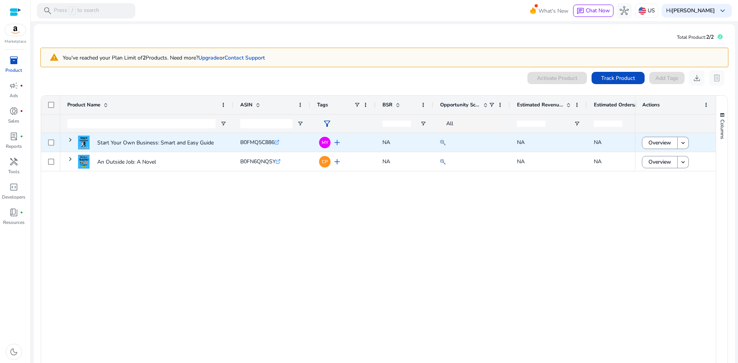
click at [338, 143] on span "add" at bounding box center [337, 142] width 9 height 9
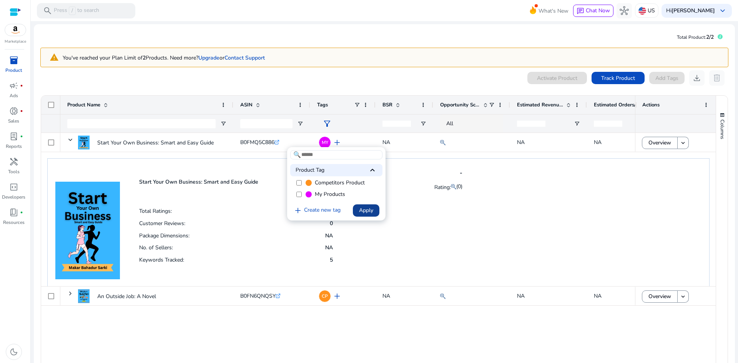
click at [363, 210] on span "Apply" at bounding box center [366, 211] width 14 height 8
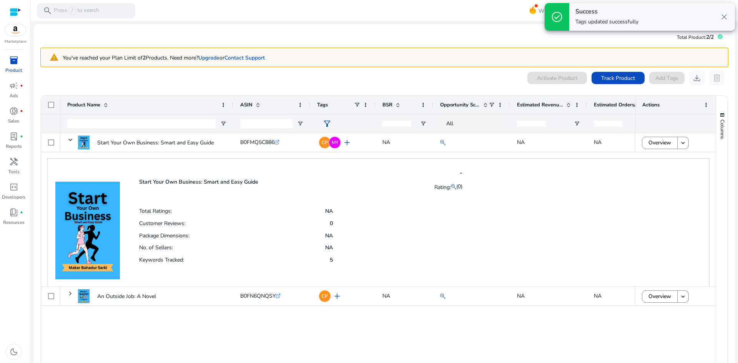
click at [13, 59] on span "inventory_2" at bounding box center [13, 60] width 9 height 9
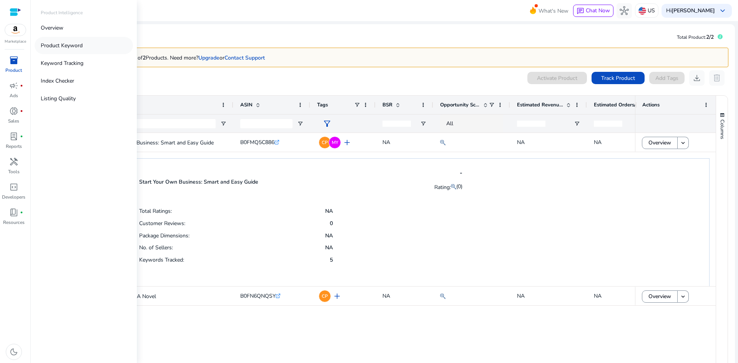
click at [74, 44] on p "Product Keyword" at bounding box center [62, 46] width 42 height 8
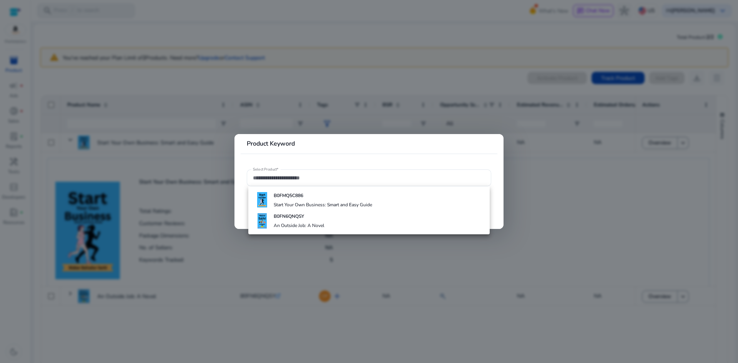
click at [519, 146] on div at bounding box center [369, 181] width 738 height 363
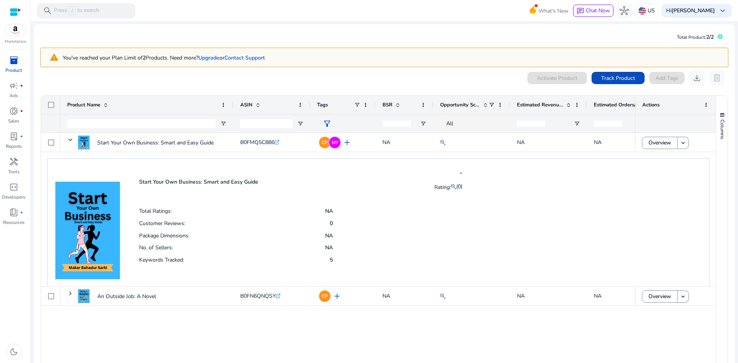
click at [17, 13] on div at bounding box center [16, 12] width 12 height 9
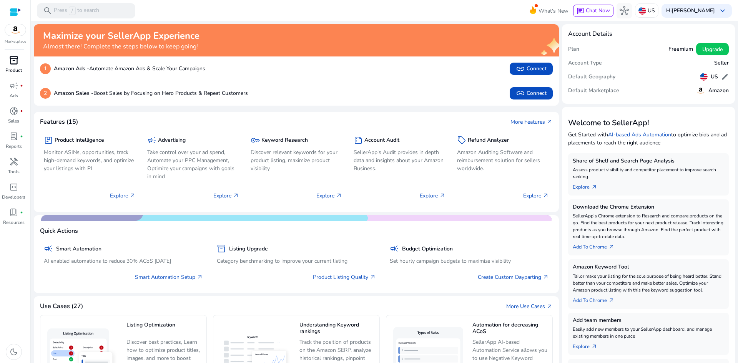
click at [12, 66] on div "inventory_2" at bounding box center [14, 60] width 22 height 12
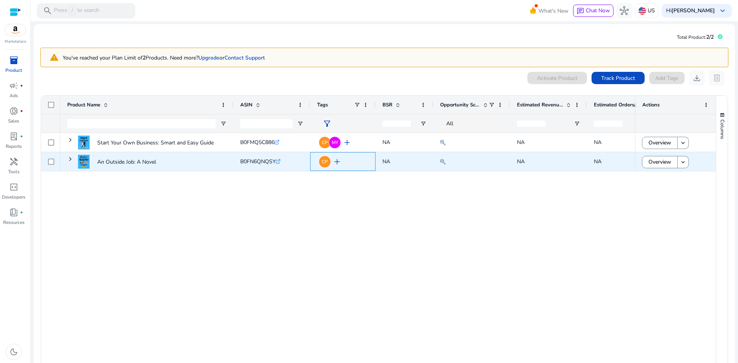
click at [336, 162] on span "add" at bounding box center [337, 161] width 9 height 9
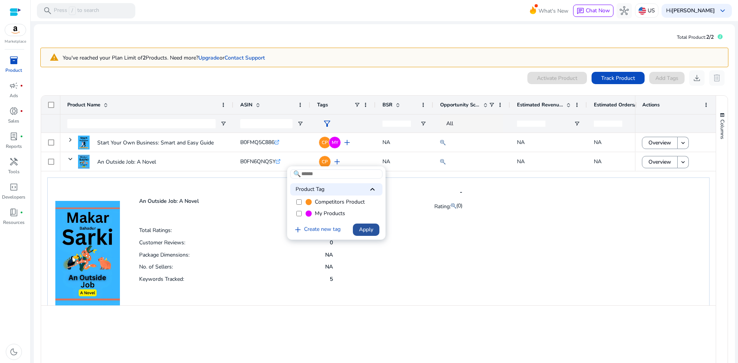
click at [363, 228] on span "Apply" at bounding box center [366, 230] width 14 height 8
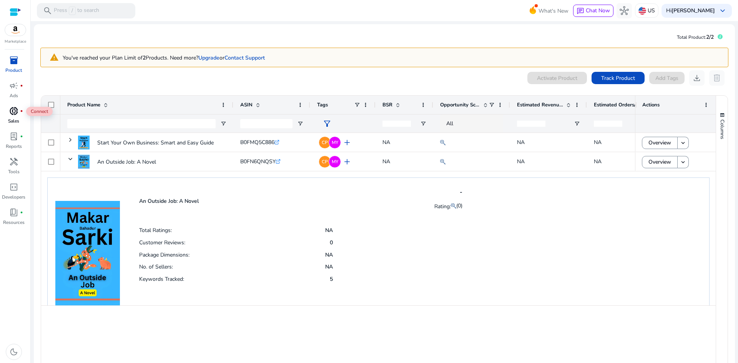
click at [15, 113] on span "donut_small" at bounding box center [13, 111] width 9 height 9
